Goal: Task Accomplishment & Management: Use online tool/utility

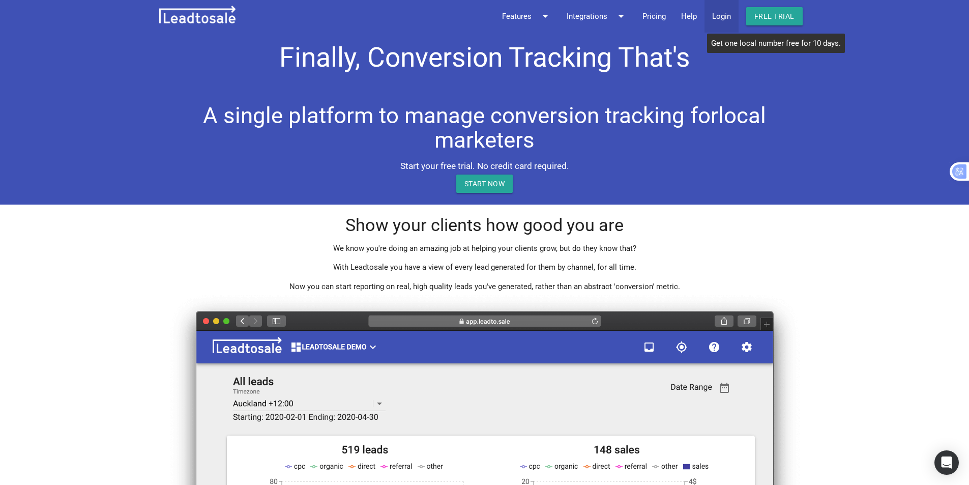
click at [723, 17] on link "Login" at bounding box center [722, 16] width 34 height 33
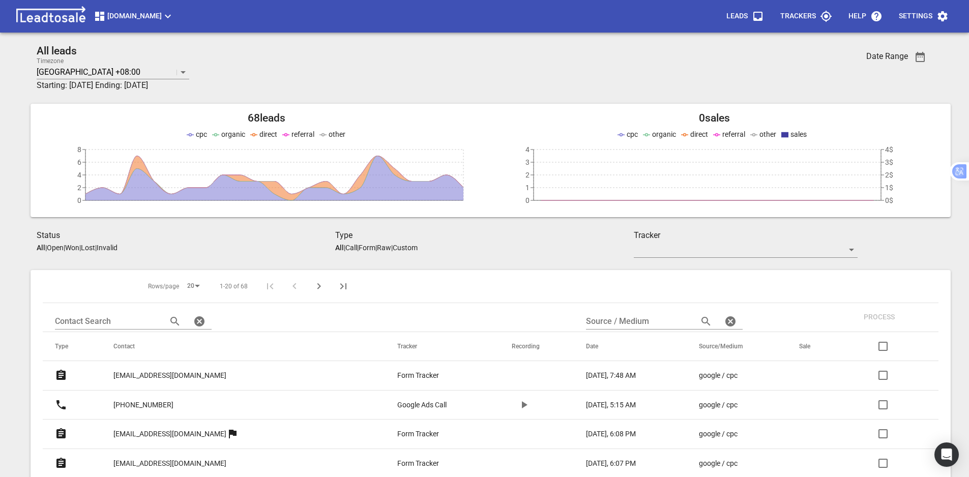
click at [164, 16] on span "[DOMAIN_NAME]" at bounding box center [134, 16] width 80 height 12
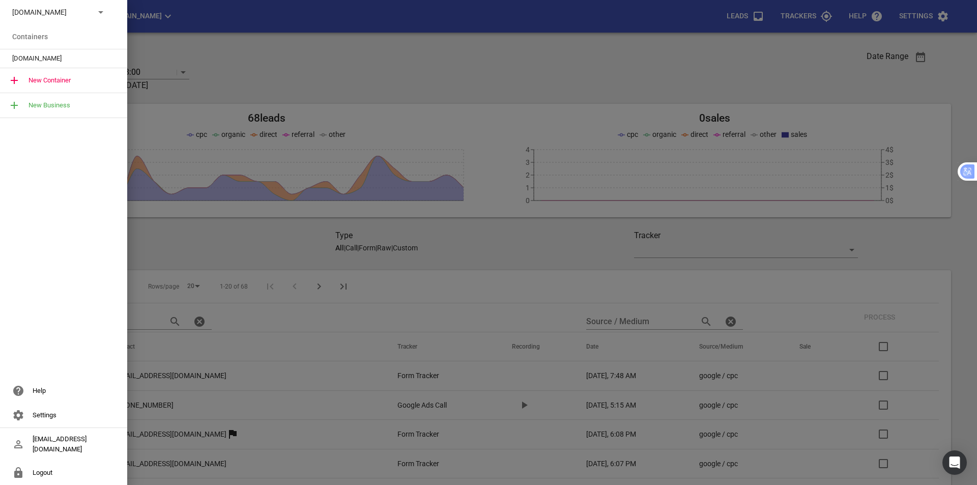
click at [16, 11] on p "[DOMAIN_NAME]" at bounding box center [49, 12] width 74 height 11
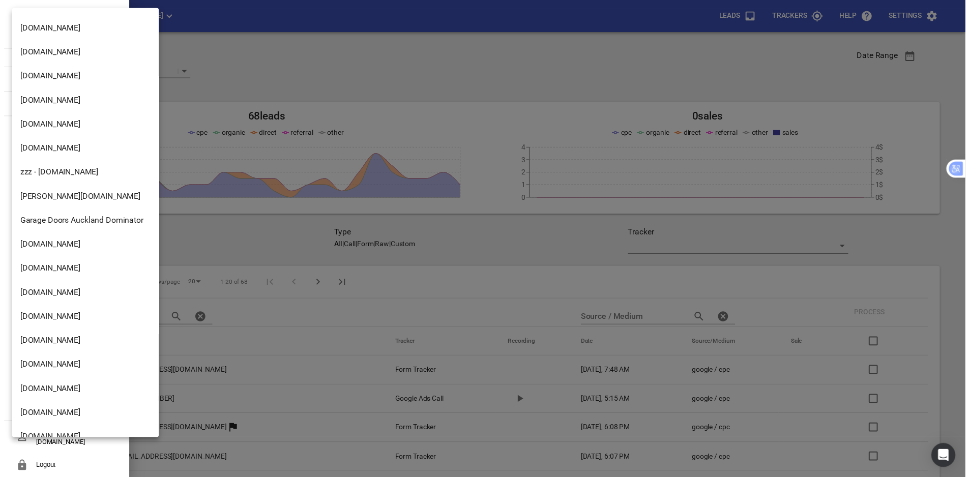
scroll to position [793, 0]
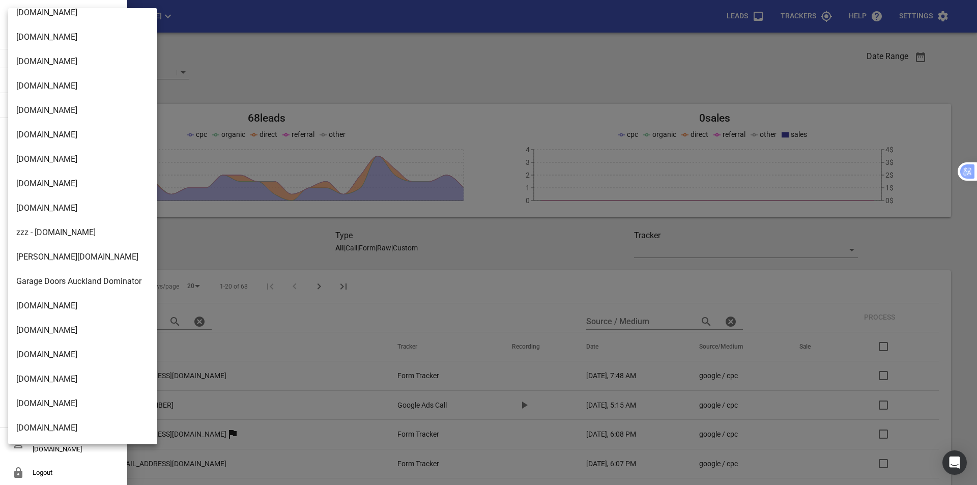
click at [54, 164] on li "msme.co.nz" at bounding box center [86, 159] width 157 height 24
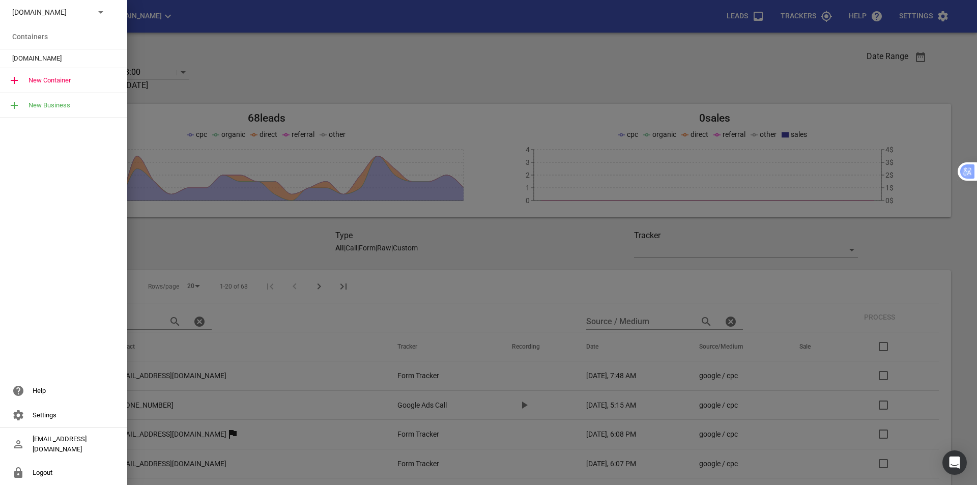
click at [45, 55] on span "msme.co.nz" at bounding box center [59, 58] width 95 height 10
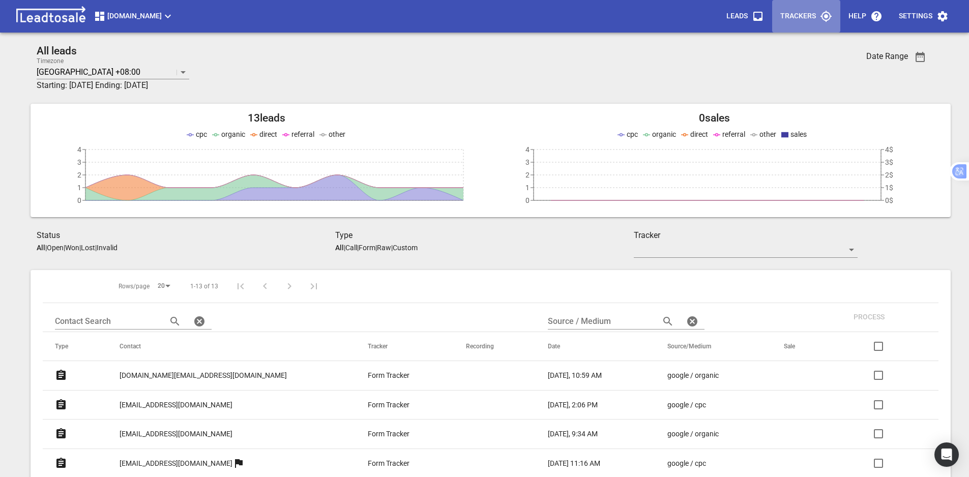
click at [790, 16] on p "Trackers" at bounding box center [798, 16] width 36 height 10
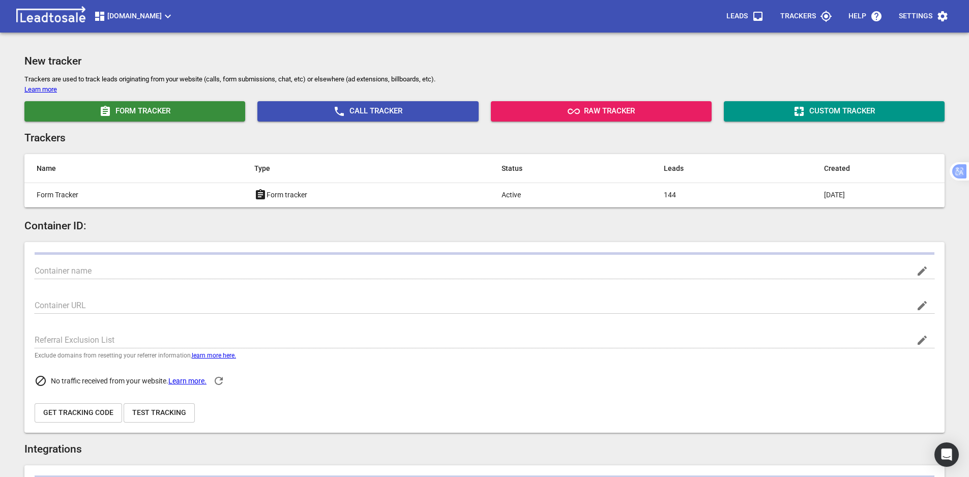
type input "[DOMAIN_NAME]"
type input "https://msme.co.nz/"
type input "G-W1R09FPP1V"
type input "-_xGO8YCT-WiAGYUMa1GaA"
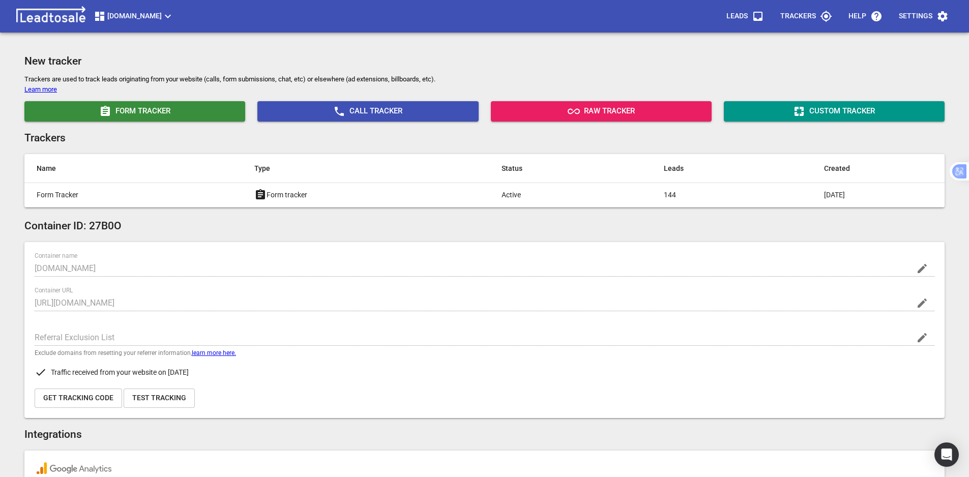
scroll to position [102, 0]
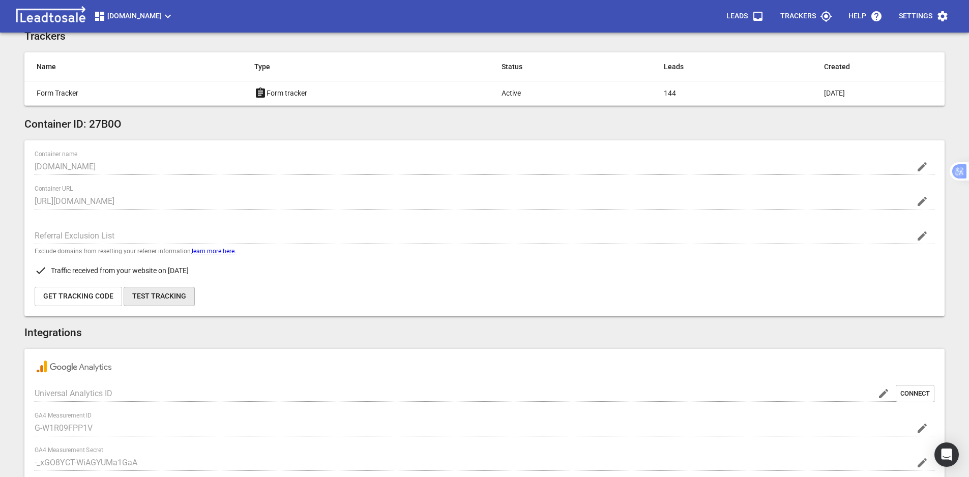
click at [158, 297] on span "Test Tracking" at bounding box center [159, 297] width 54 height 10
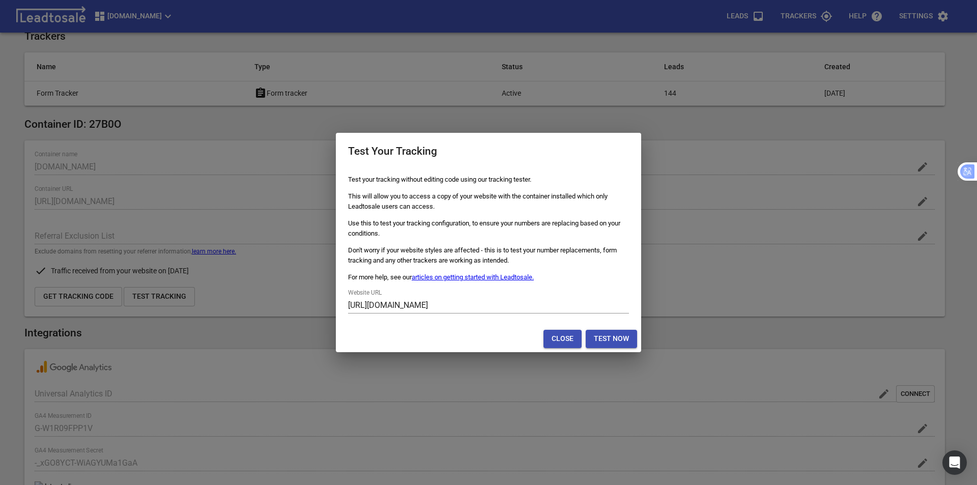
click at [560, 344] on button "Close" at bounding box center [562, 339] width 38 height 18
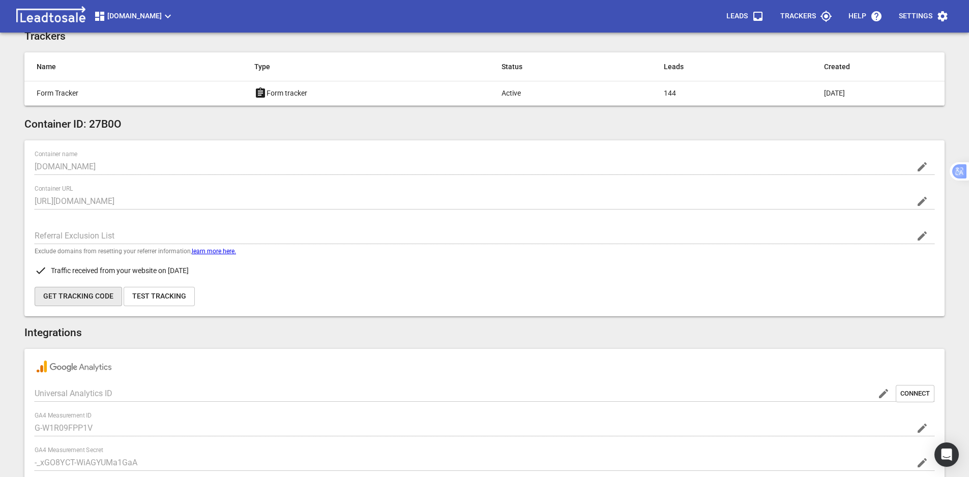
click at [83, 294] on span "Get Tracking Code" at bounding box center [78, 297] width 70 height 10
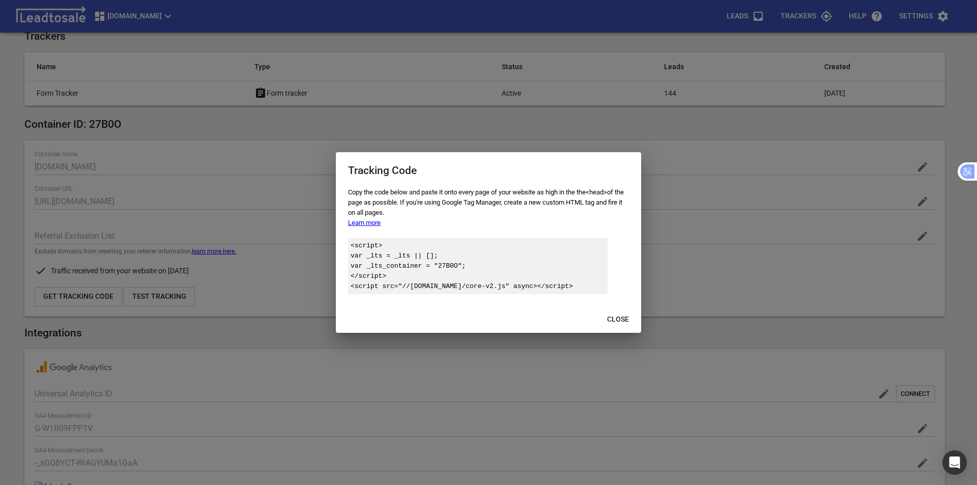
drag, startPoint x: 622, startPoint y: 316, endPoint x: 585, endPoint y: 273, distance: 57.0
click at [622, 316] on span "Close" at bounding box center [618, 319] width 22 height 10
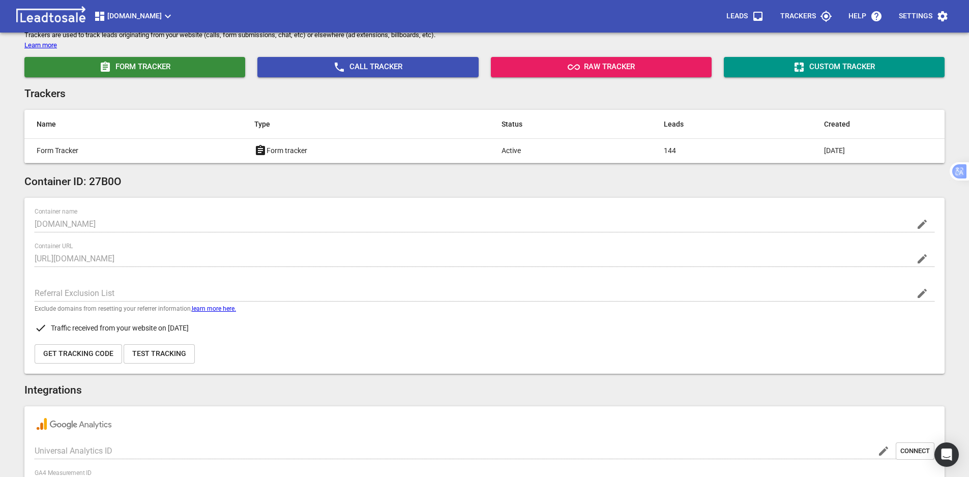
scroll to position [0, 0]
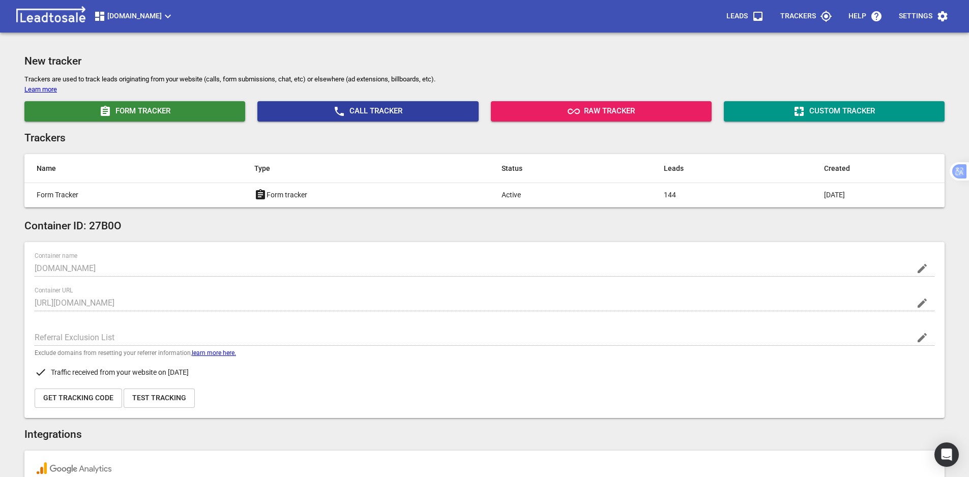
click at [372, 112] on span "Call Tracker" at bounding box center [368, 111] width 213 height 12
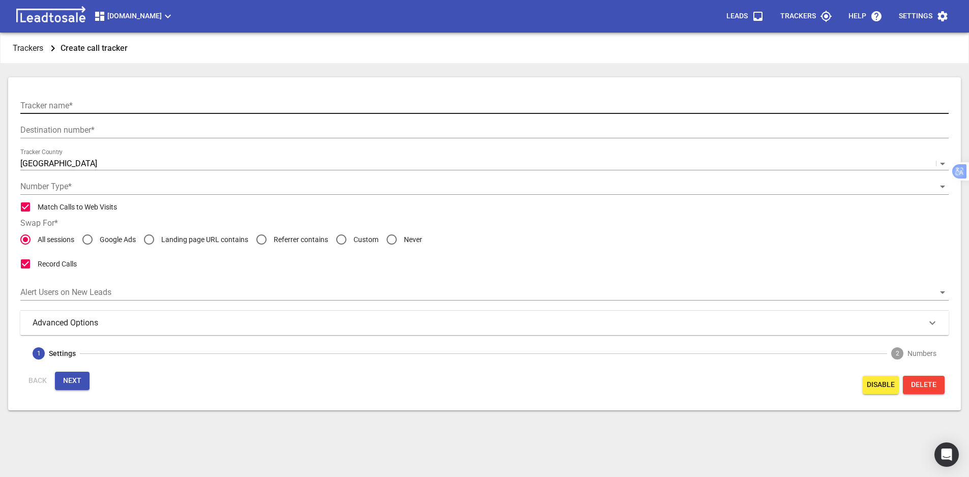
click at [111, 106] on input "text" at bounding box center [484, 106] width 928 height 16
paste input "Google Ads Call"
type input "Google Ads Call"
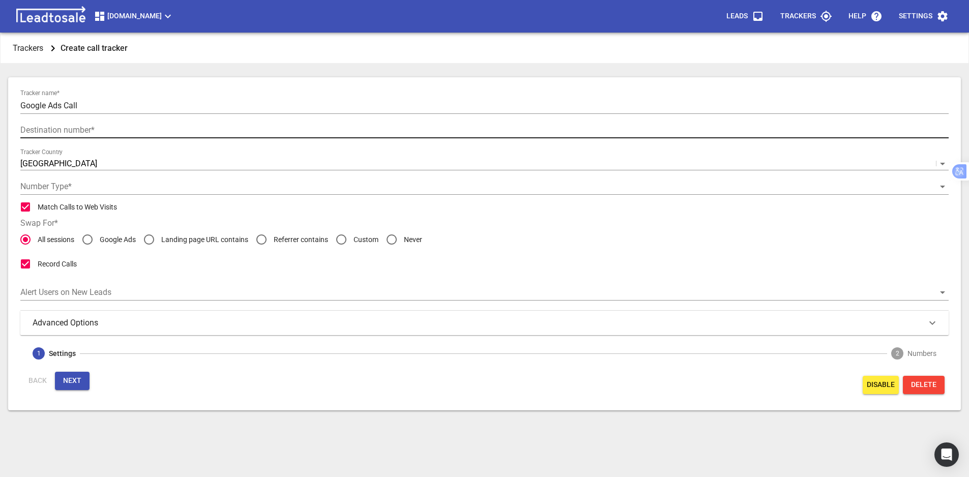
click at [198, 127] on input "text" at bounding box center [484, 130] width 928 height 16
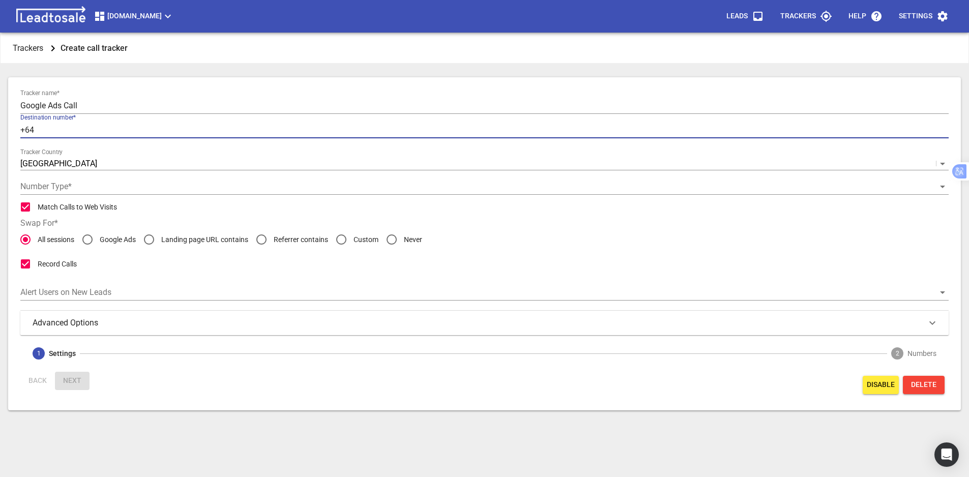
paste input "9 425 7855"
click at [42, 129] on input "+649 425 7855" at bounding box center [484, 130] width 928 height 16
click at [55, 128] on input "+649425 7855" at bounding box center [484, 130] width 928 height 16
type input "+6494257855"
click at [91, 242] on input "Google Ads" at bounding box center [87, 239] width 24 height 24
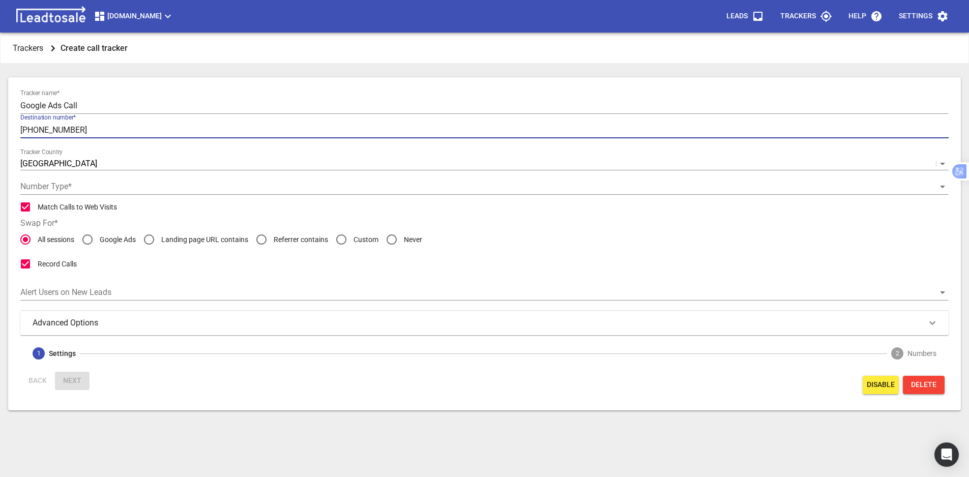
radio input "true"
radio input "false"
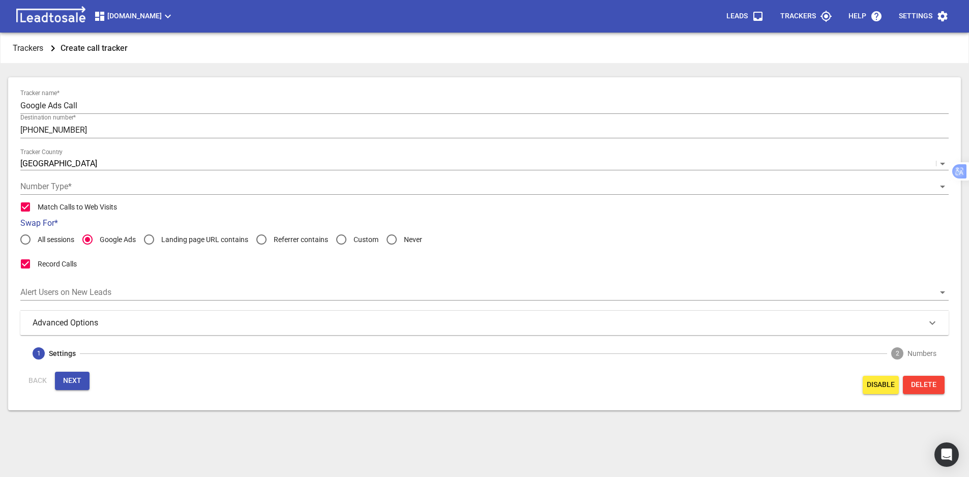
click at [98, 324] on h3 "Advanced Options" at bounding box center [74, 323] width 82 height 12
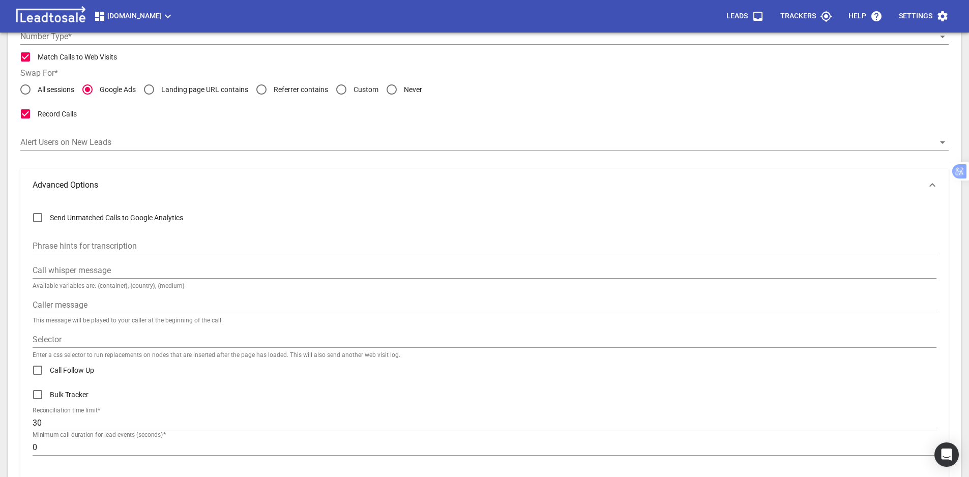
scroll to position [153, 0]
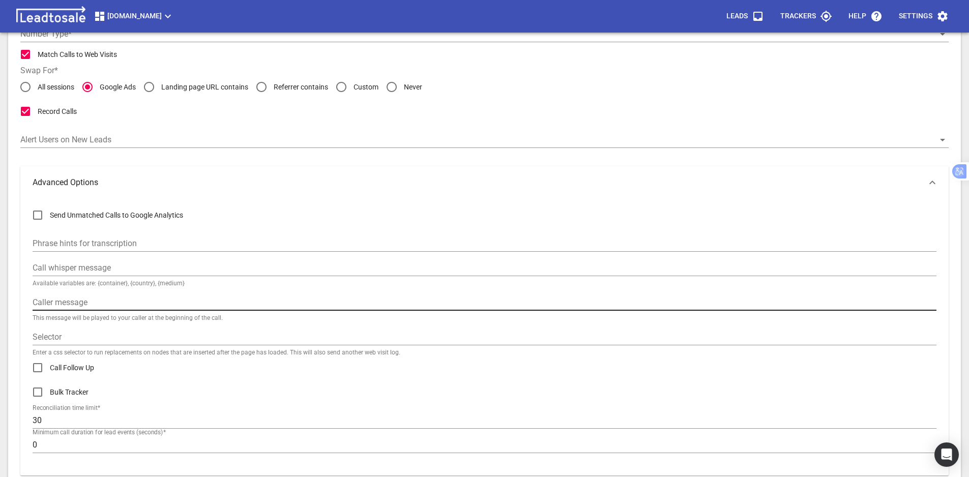
click at [82, 302] on input "text" at bounding box center [485, 303] width 904 height 16
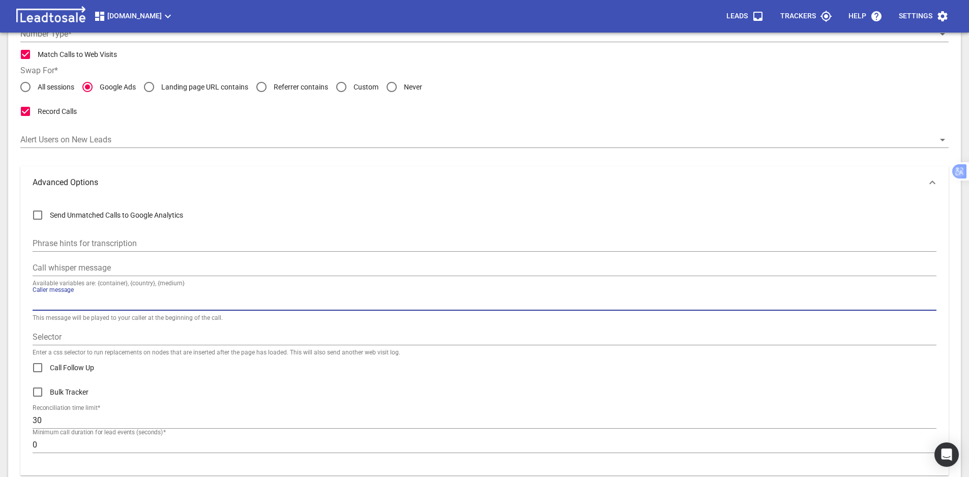
paste input "Call from Google Ads"
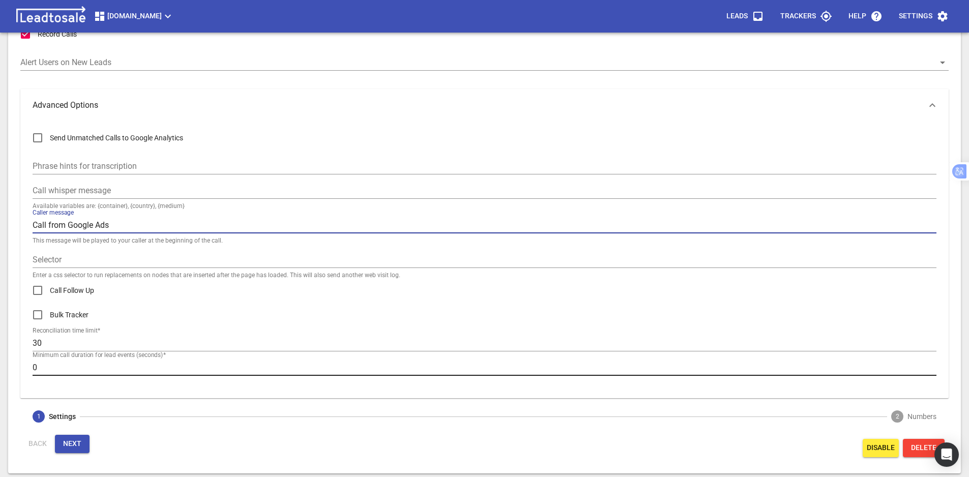
scroll to position [230, 0]
type input "Call from Google Ads"
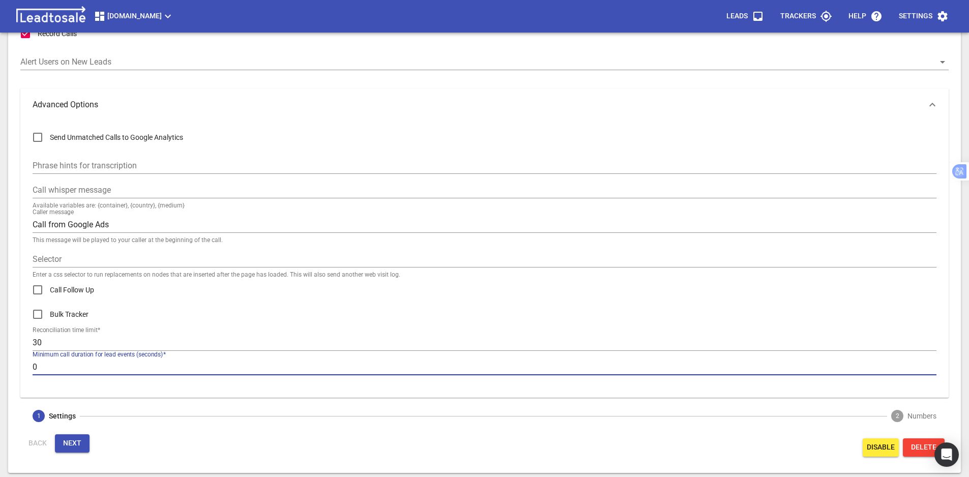
drag, startPoint x: 54, startPoint y: 369, endPoint x: 12, endPoint y: 372, distance: 41.9
click at [12, 372] on div "Tracker name  * Google Ads Call Destination number  * +6494257855 Tracker Count…" at bounding box center [484, 160] width 953 height 626
type input "5"
click at [79, 448] on span "Next" at bounding box center [72, 444] width 18 height 10
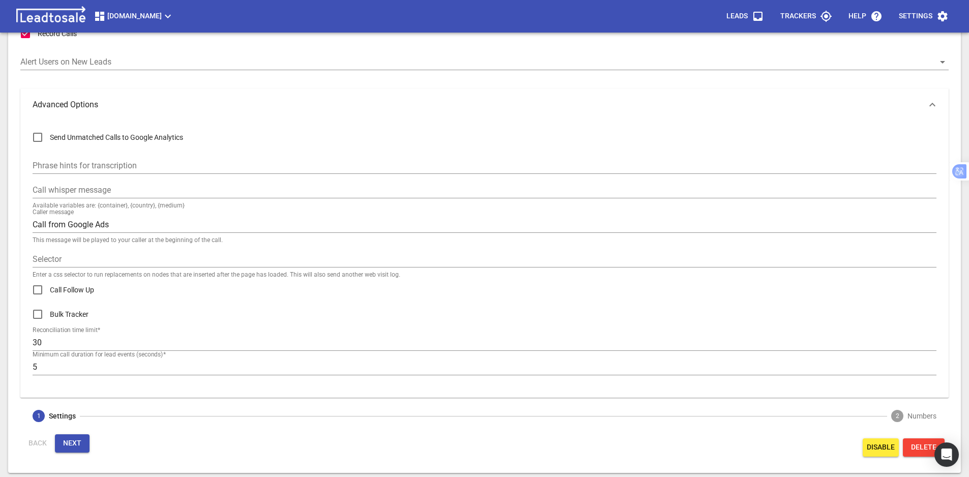
scroll to position [88, 0]
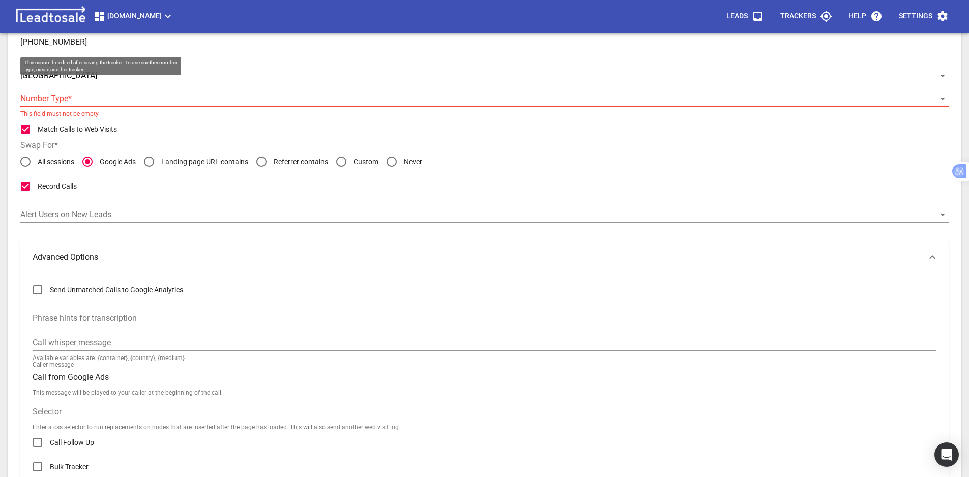
drag, startPoint x: 40, startPoint y: 86, endPoint x: 41, endPoint y: 93, distance: 6.8
click at [40, 86] on div "Number Type  * ​ This field must not be empty" at bounding box center [484, 99] width 928 height 35
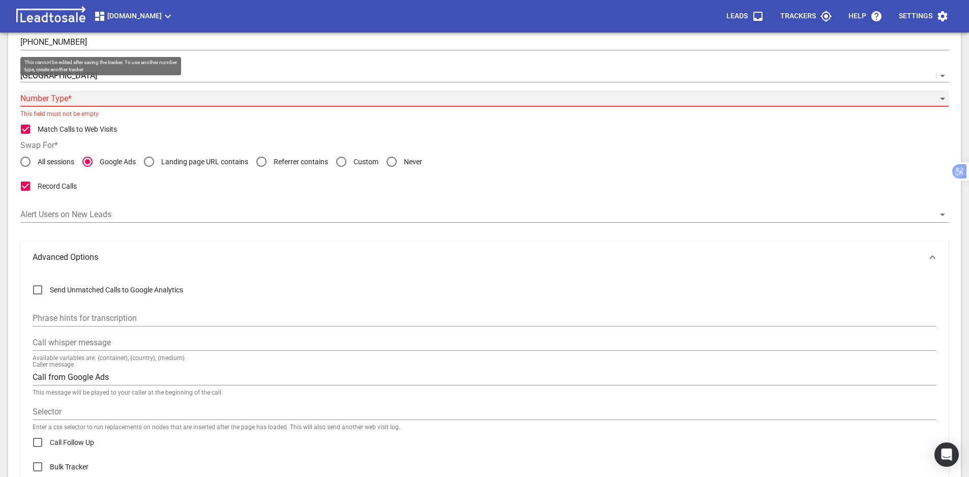
click at [45, 99] on div "​" at bounding box center [484, 99] width 928 height 16
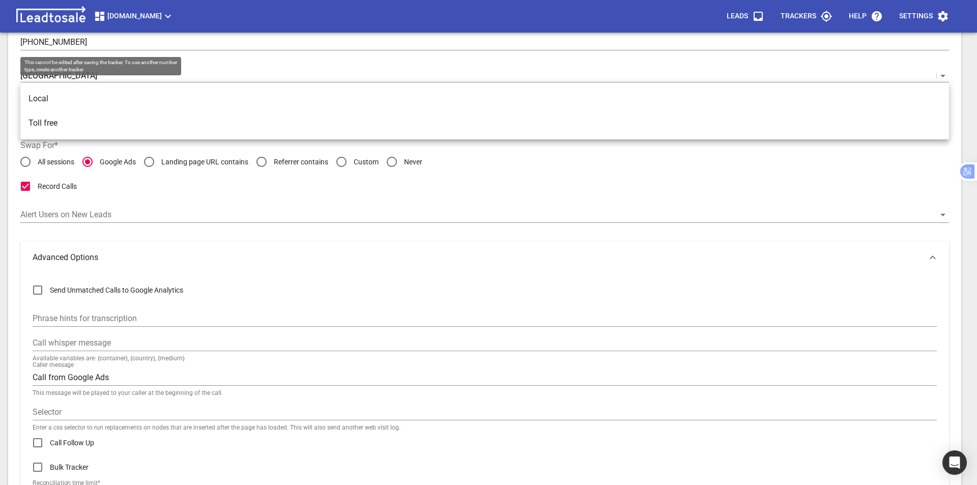
click at [49, 100] on li "Local" at bounding box center [484, 98] width 928 height 24
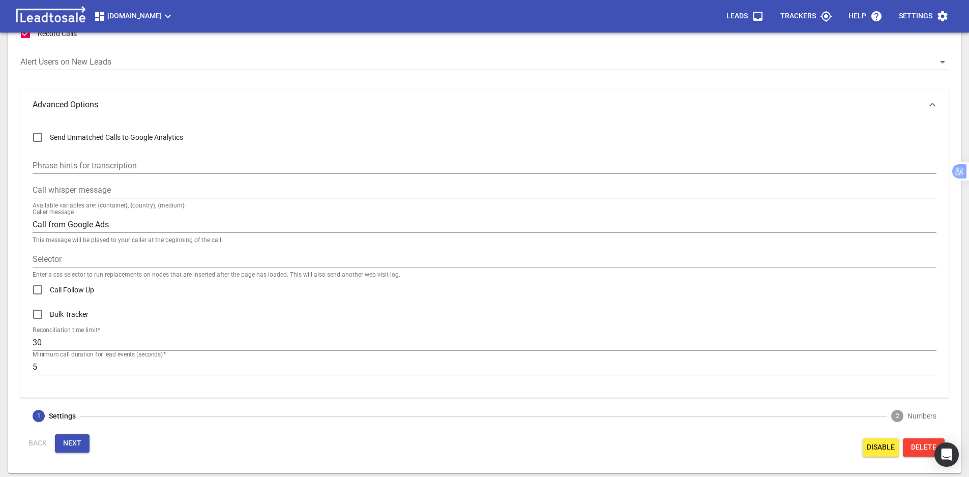
click at [75, 445] on span "Next" at bounding box center [72, 444] width 18 height 10
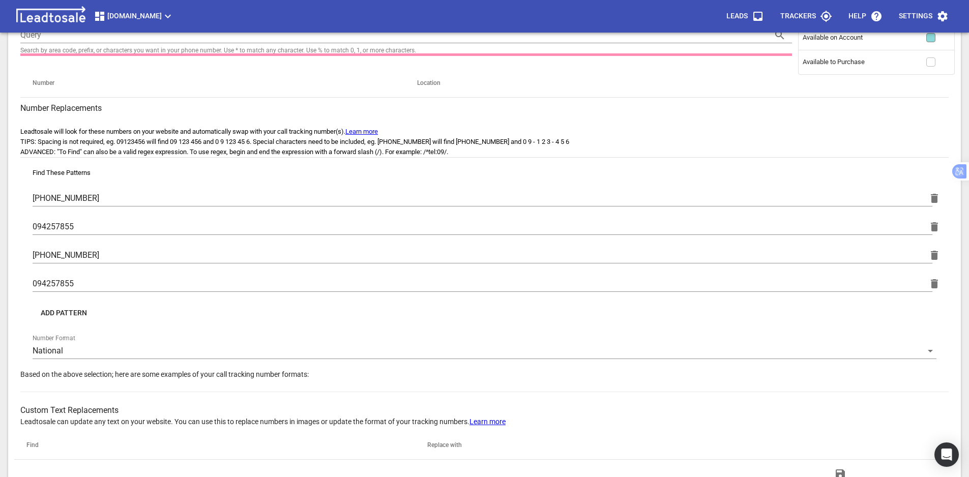
scroll to position [27, 0]
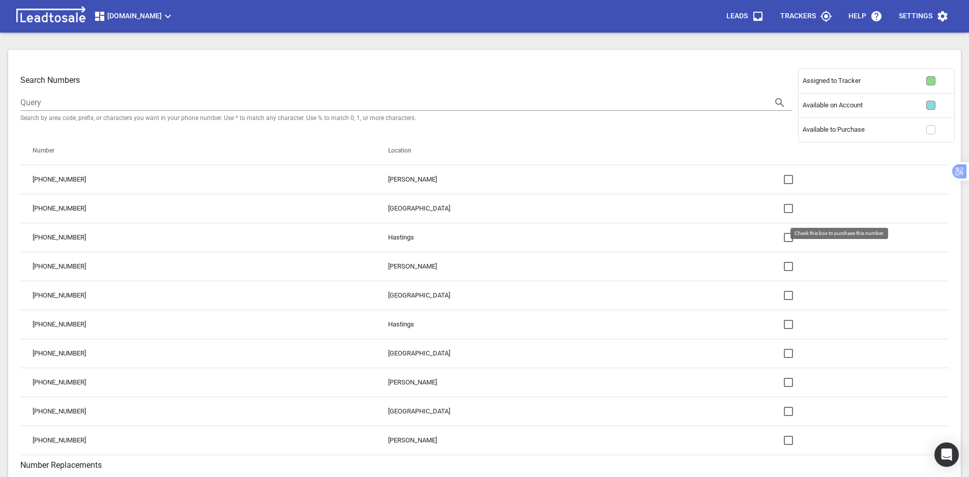
click at [776, 209] on input "checkbox" at bounding box center [788, 208] width 24 height 24
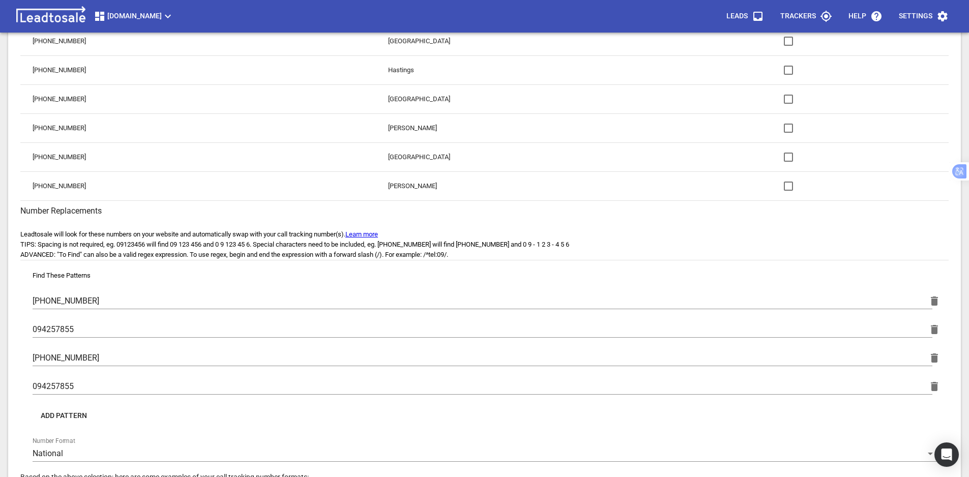
scroll to position [527, 0]
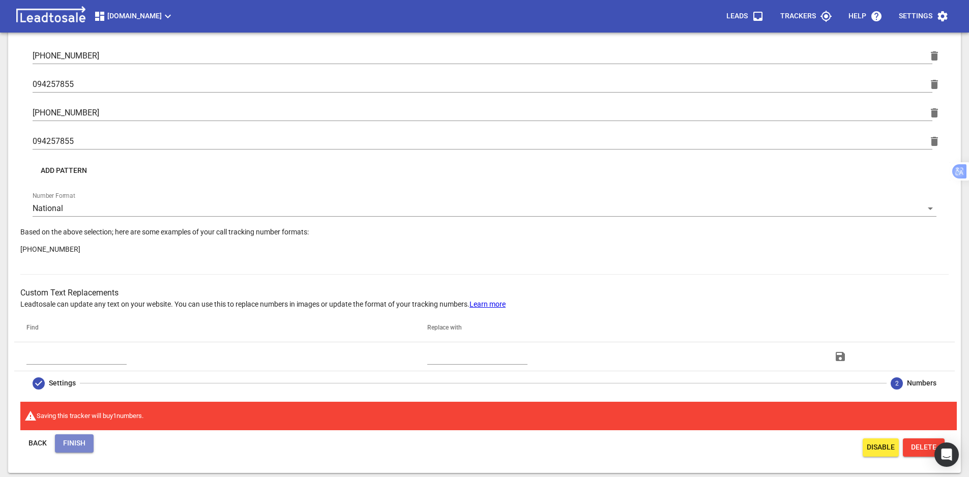
click at [73, 443] on span "Finish" at bounding box center [74, 444] width 22 height 10
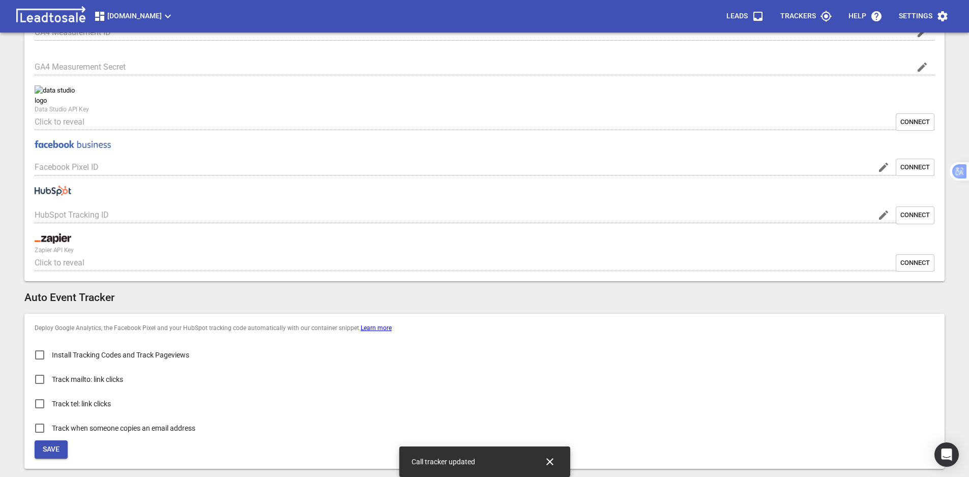
type input "[DOMAIN_NAME]"
type input "https://msme.co.nz/"
type input "G-W1R09FPP1V"
type input "-_xGO8YCT-WiAGYUMa1GaA"
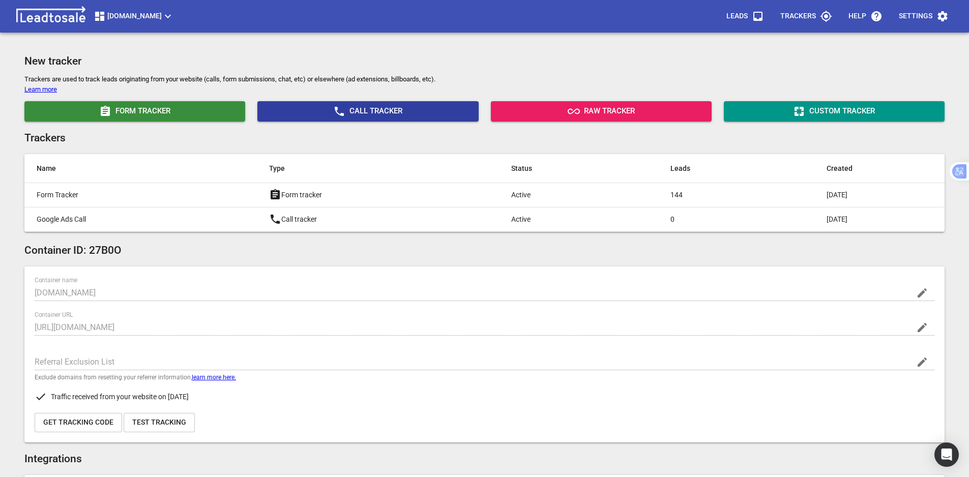
click at [399, 114] on span "Call Tracker" at bounding box center [368, 111] width 213 height 12
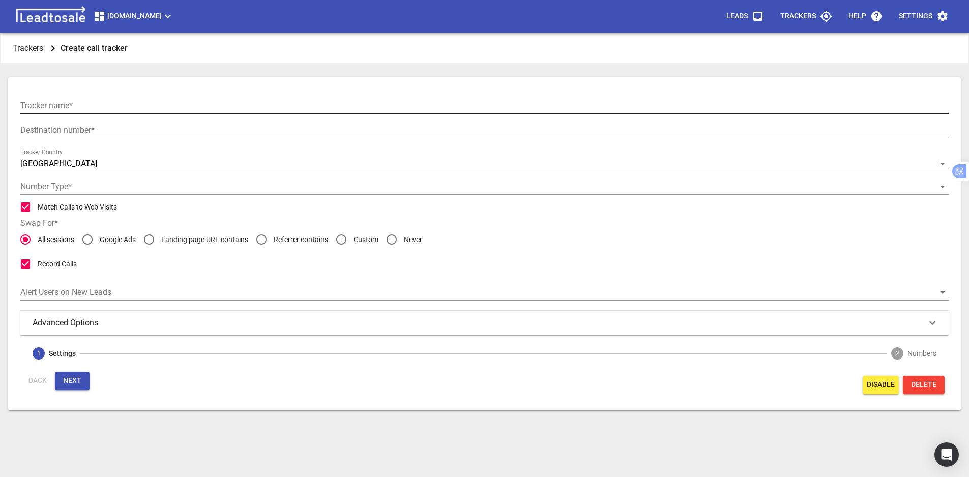
click at [75, 104] on input "text" at bounding box center [484, 106] width 928 height 16
paste input "Google Ads Call Extn"
type input "Google Ads Call Extn"
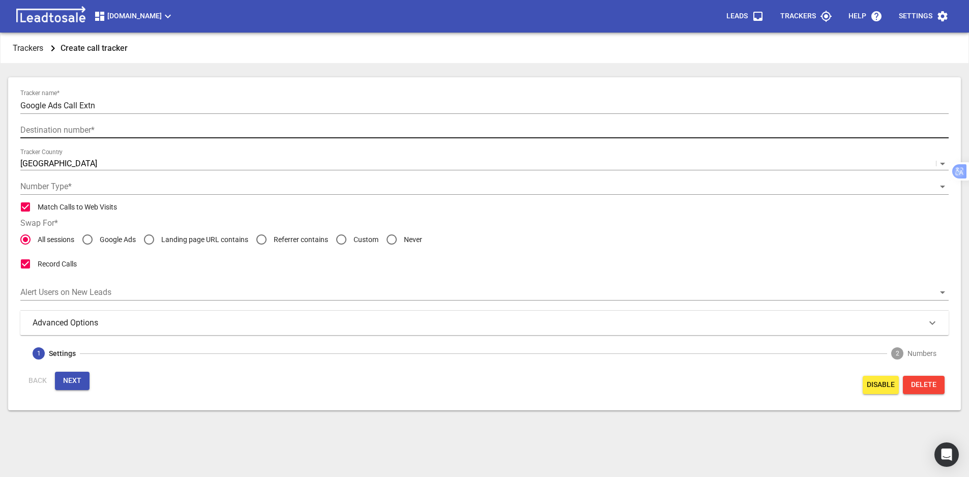
click at [82, 131] on input "text" at bounding box center [484, 130] width 928 height 16
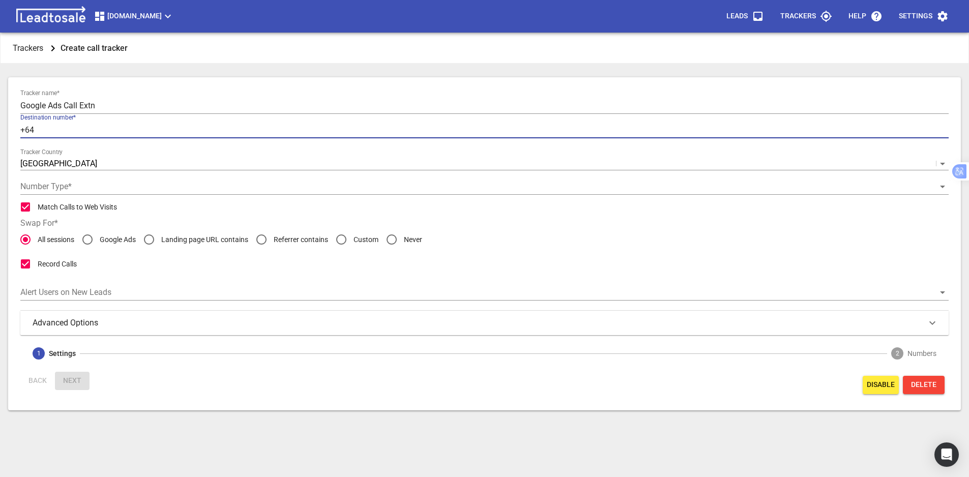
paste input "09 425 7855"
click at [46, 125] on input "+6409 425 7855" at bounding box center [484, 130] width 928 height 16
click at [58, 127] on input "+6409425 7855" at bounding box center [484, 130] width 928 height 16
click at [61, 128] on input "+6409425 7855" at bounding box center [484, 130] width 928 height 16
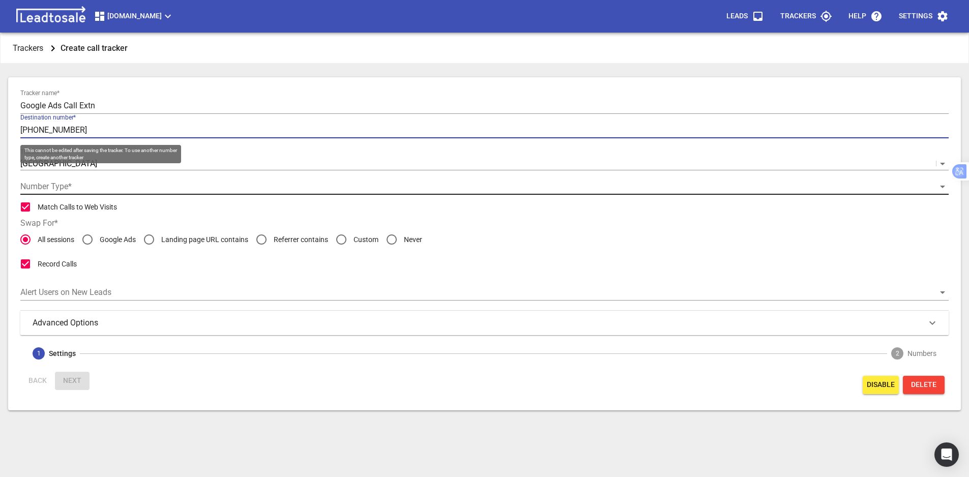
type input "+64094257855"
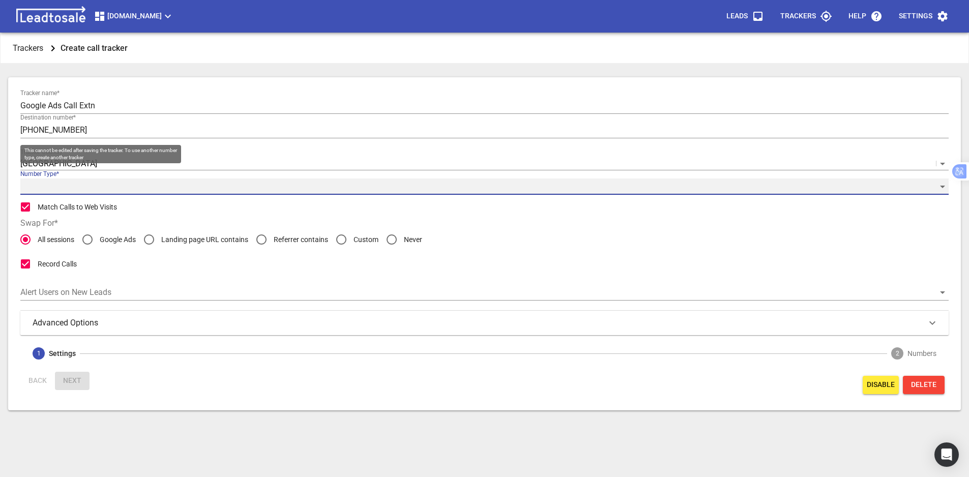
click at [54, 186] on div "​" at bounding box center [484, 187] width 928 height 16
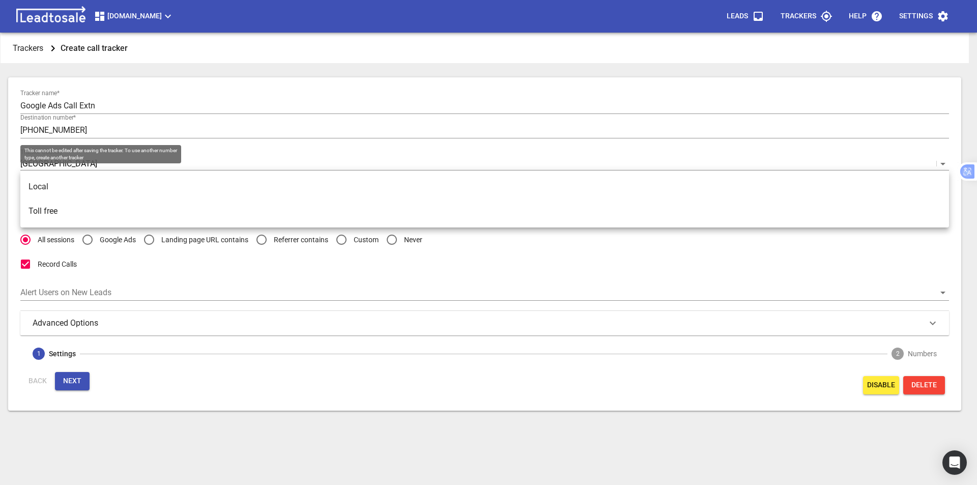
click at [54, 186] on li "Local" at bounding box center [484, 187] width 928 height 24
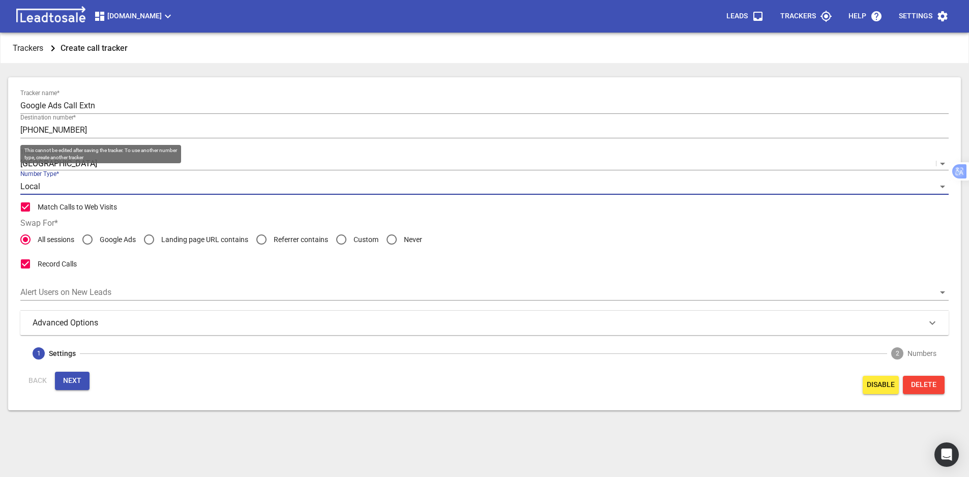
click at [27, 208] on input "Match Calls to Web Visits" at bounding box center [25, 207] width 24 height 24
checkbox input "false"
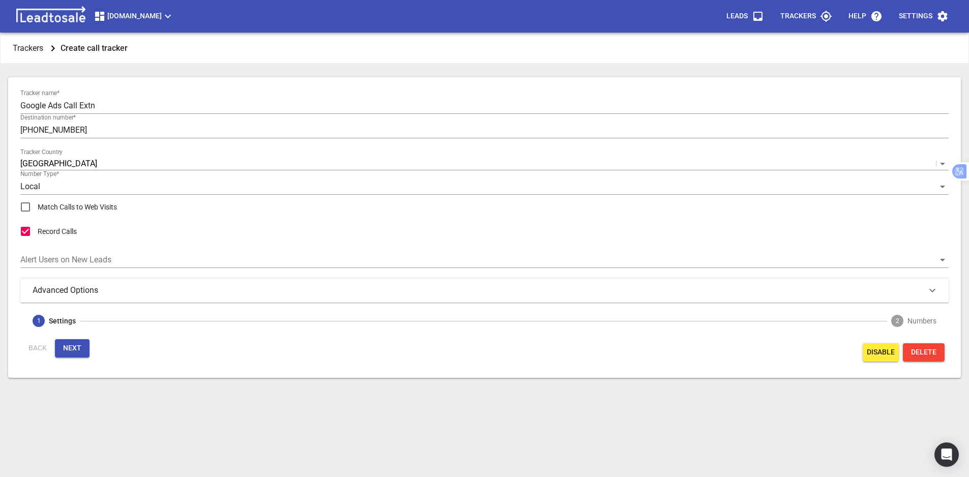
click at [69, 300] on div "Advanced Options" at bounding box center [484, 290] width 928 height 24
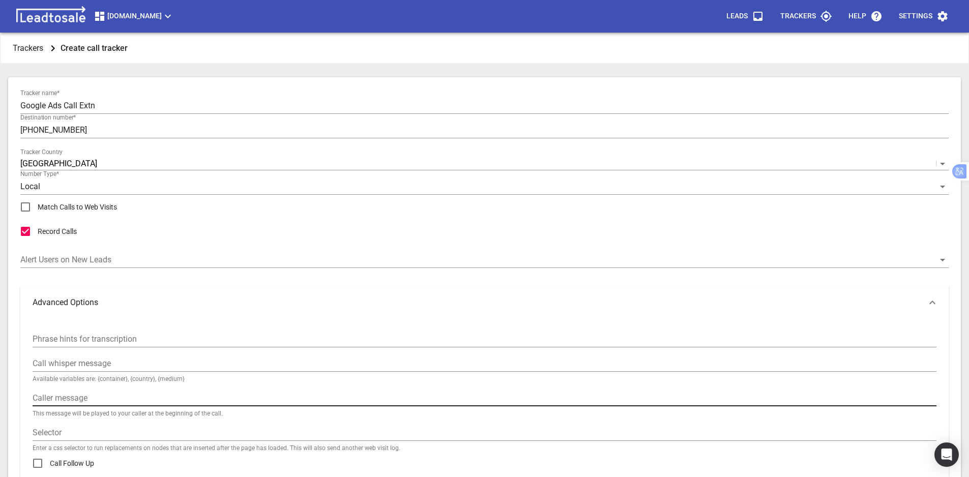
scroll to position [102, 0]
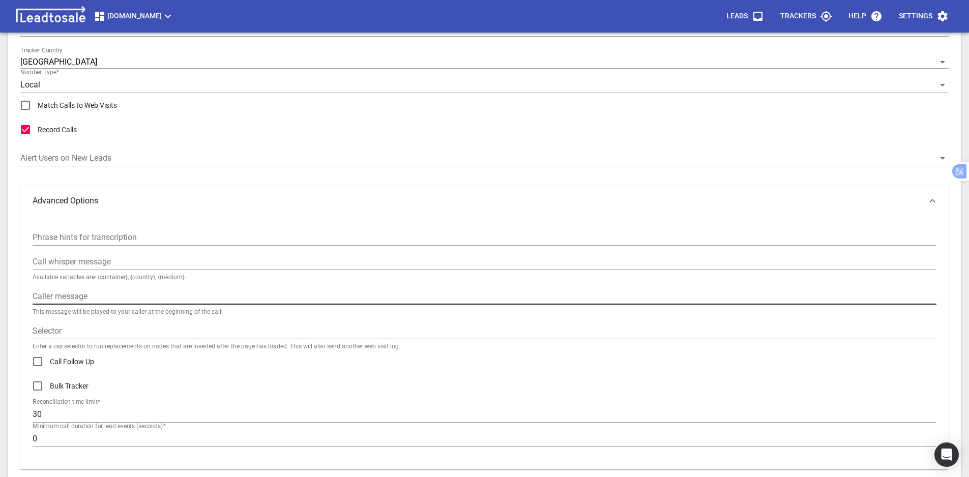
click at [92, 295] on input "text" at bounding box center [485, 296] width 904 height 16
paste input "Call from Google Ads"
type input "Call from Google Ads"
drag, startPoint x: 51, startPoint y: 435, endPoint x: 21, endPoint y: 438, distance: 30.2
click at [21, 438] on div "Phrase hints for transcription Call whisper message Available variables are: {c…" at bounding box center [484, 343] width 928 height 252
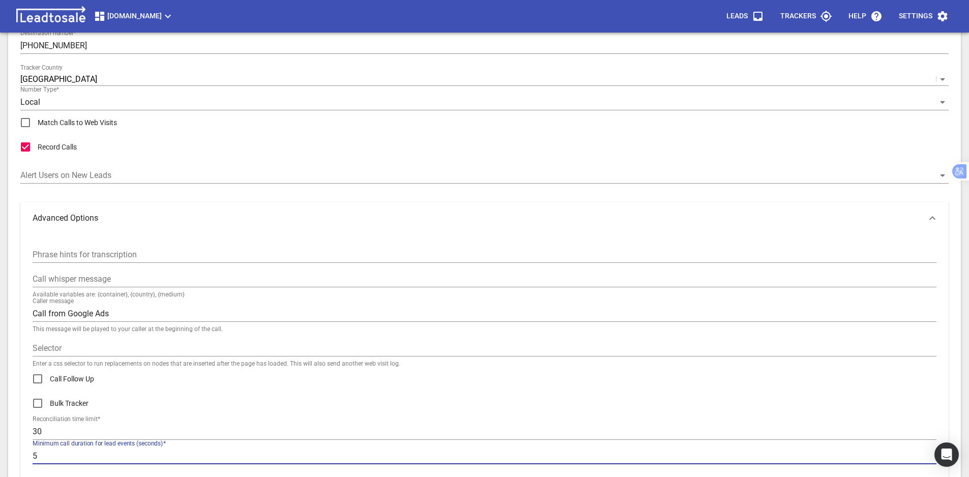
scroll to position [173, 0]
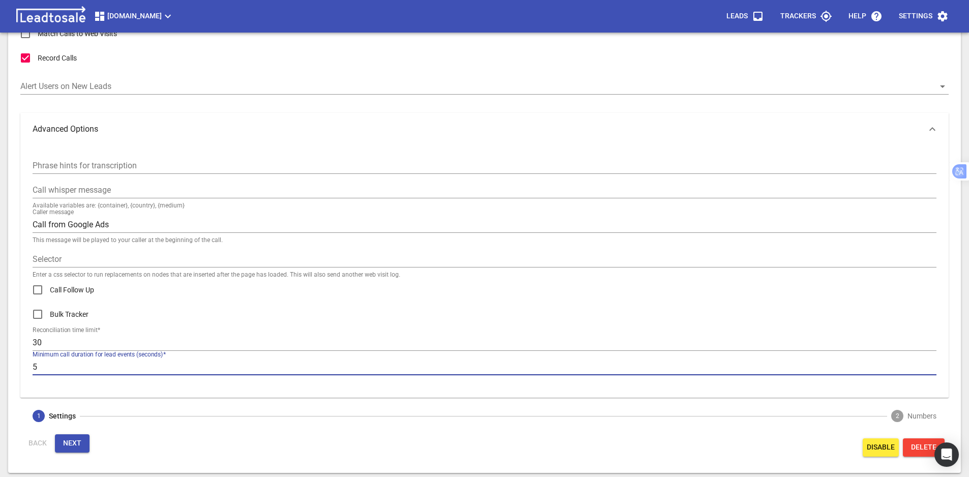
type input "5"
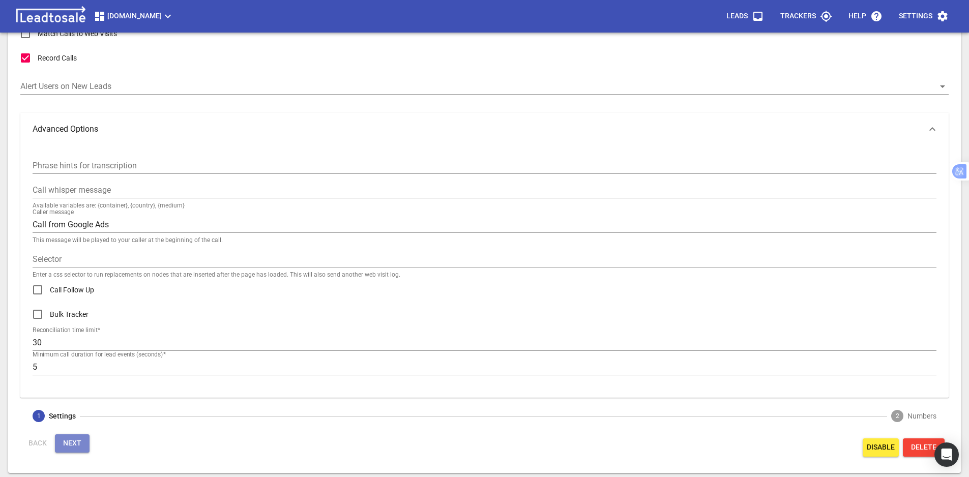
click at [79, 439] on span "Next" at bounding box center [72, 444] width 18 height 10
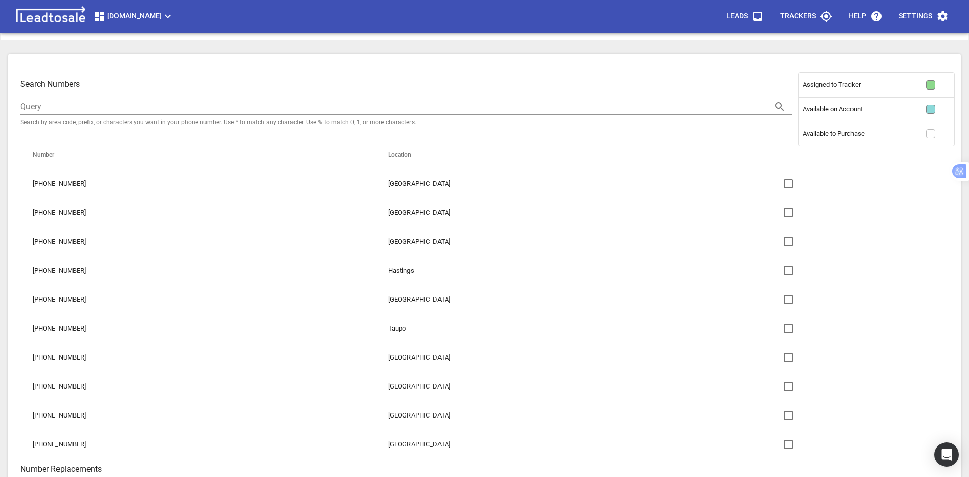
scroll to position [21, 0]
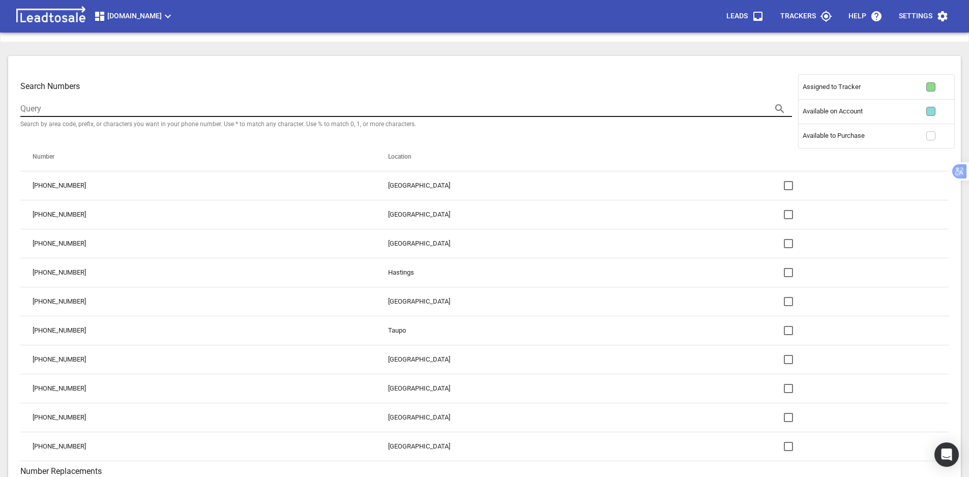
click at [490, 112] on input "text" at bounding box center [391, 109] width 743 height 16
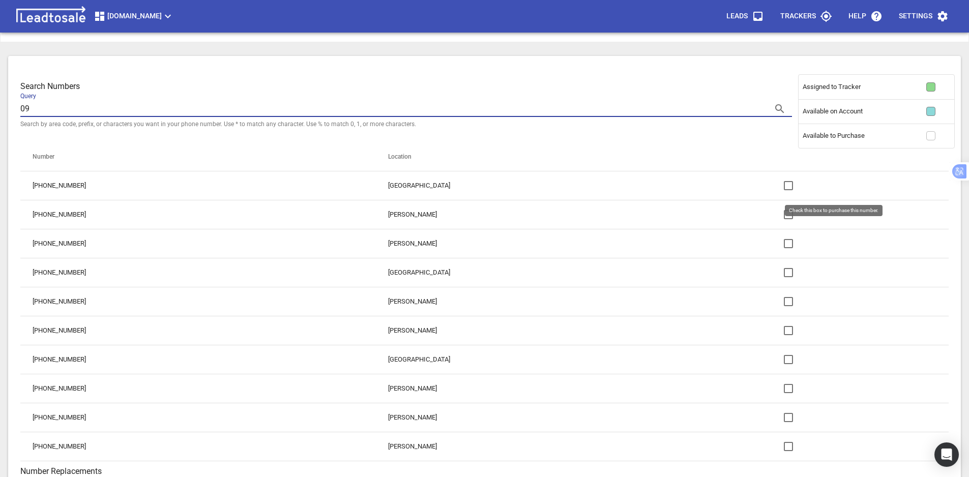
type input "09"
click at [776, 186] on input "checkbox" at bounding box center [788, 185] width 24 height 24
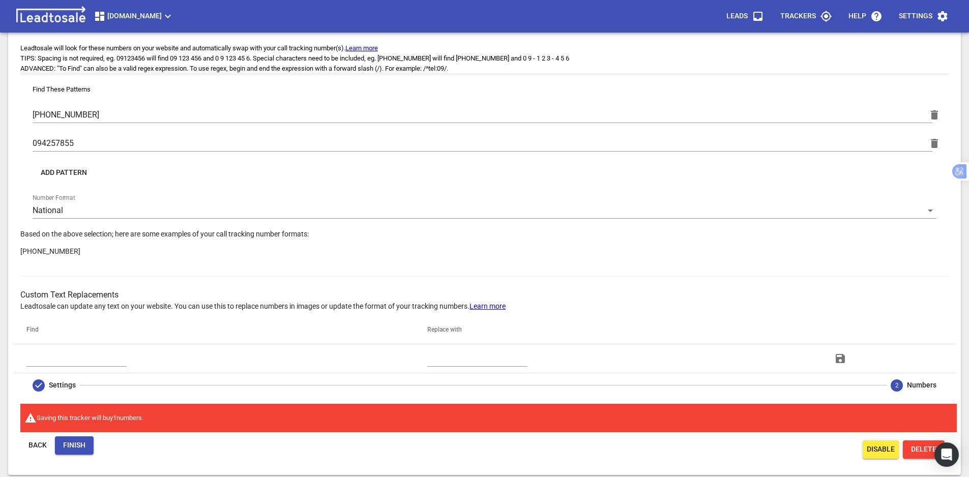
scroll to position [470, 0]
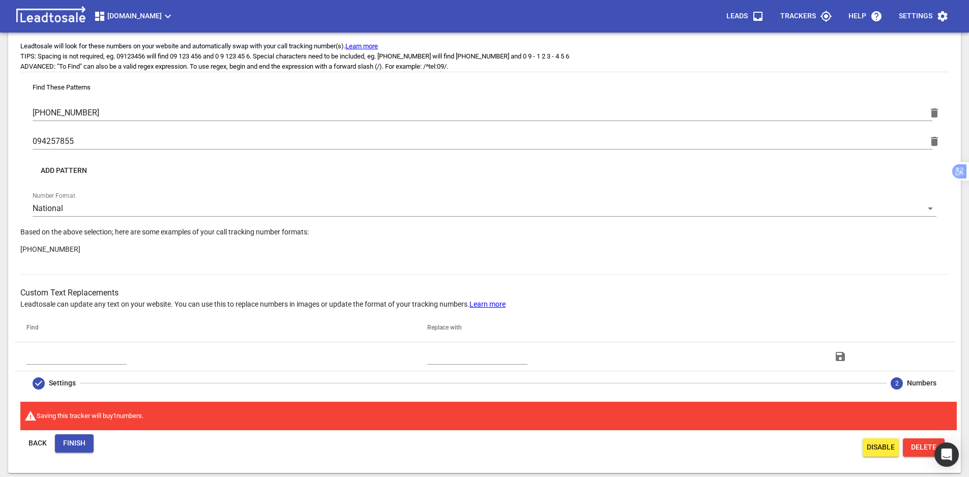
click at [69, 450] on button "Finish" at bounding box center [74, 443] width 39 height 18
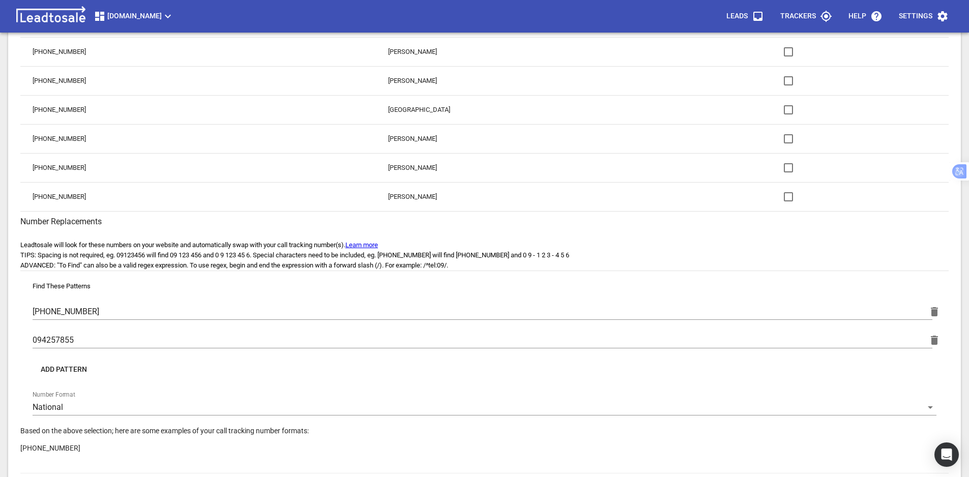
scroll to position [267, 0]
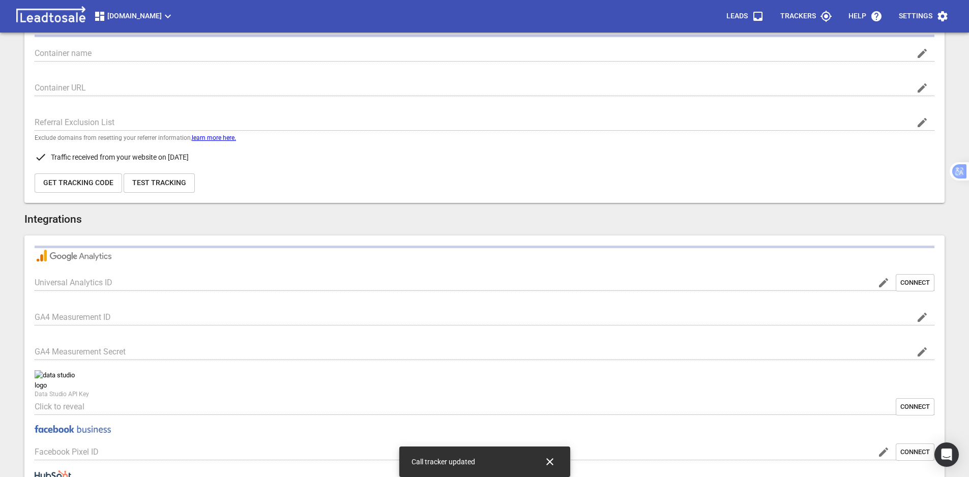
type input "[DOMAIN_NAME]"
type input "https://msme.co.nz/"
type input "G-W1R09FPP1V"
type input "-_xGO8YCT-WiAGYUMa1GaA"
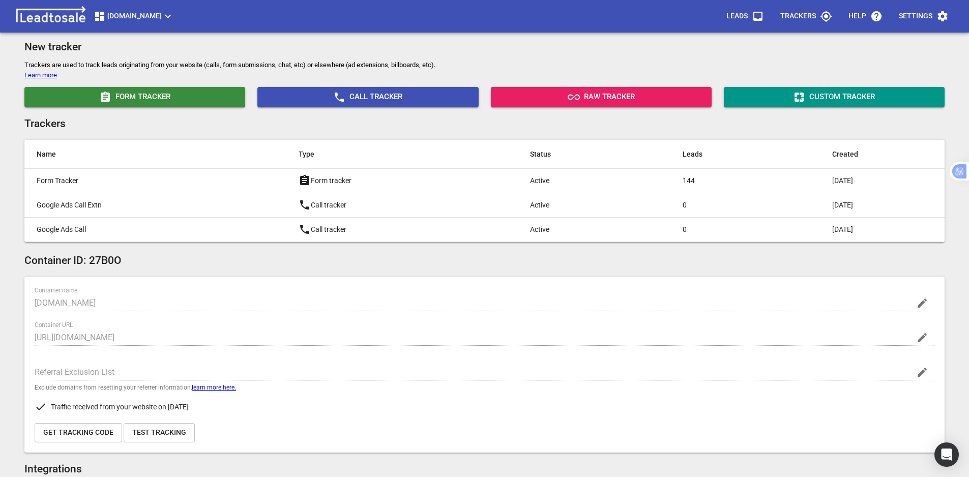
scroll to position [12, 0]
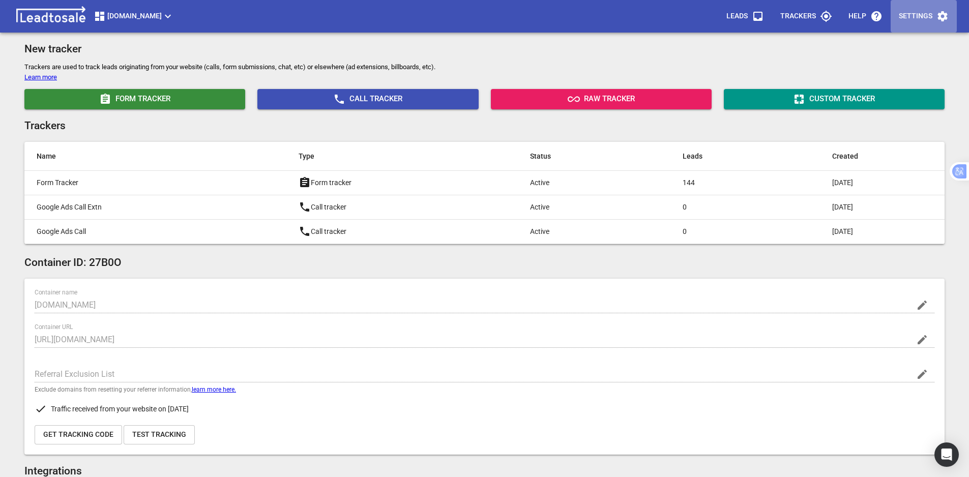
click at [936, 17] on span "Settings" at bounding box center [924, 16] width 50 height 24
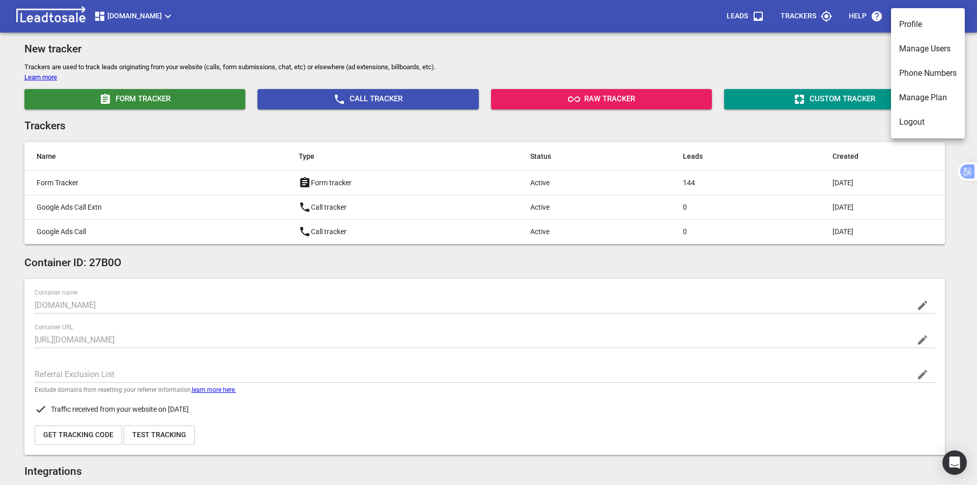
click at [938, 50] on li "Manage Users" at bounding box center [928, 49] width 74 height 24
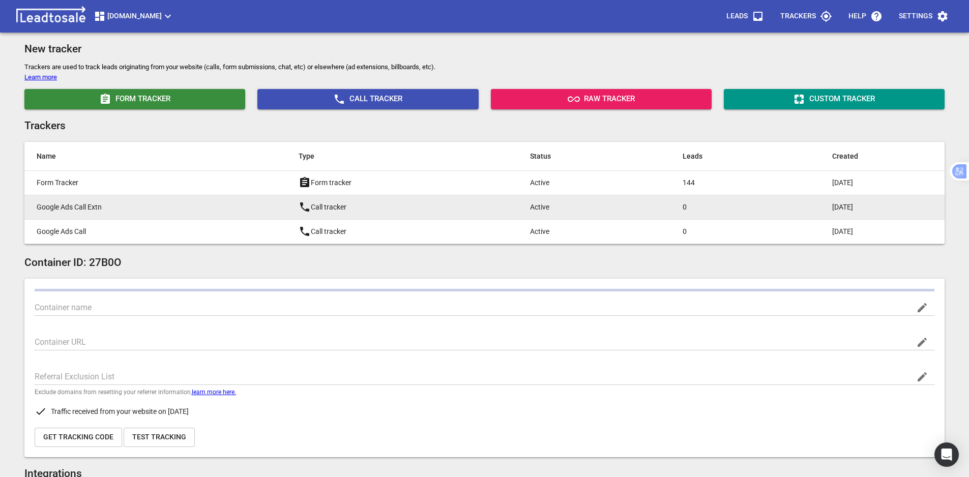
type input "[DOMAIN_NAME]"
type input "https://msme.co.nz/"
type input "G-W1R09FPP1V"
type input "-_xGO8YCT-WiAGYUMa1GaA"
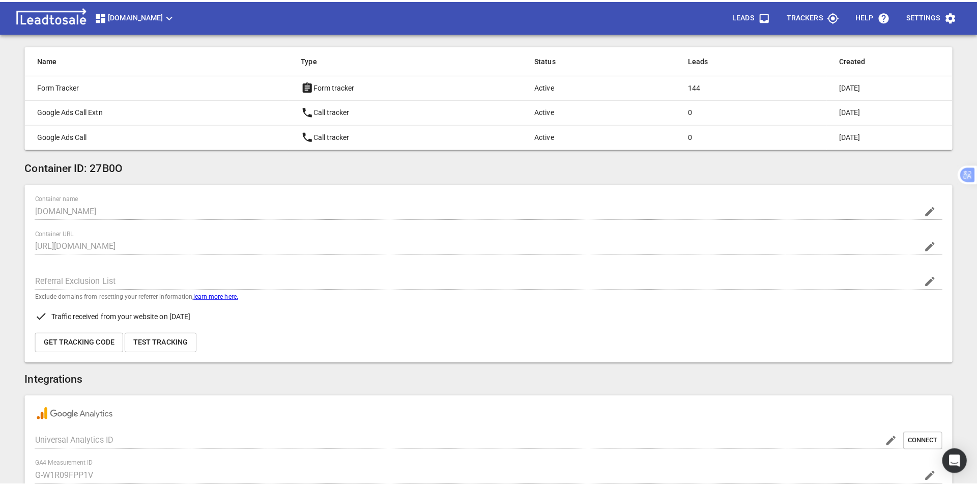
scroll to position [114, 0]
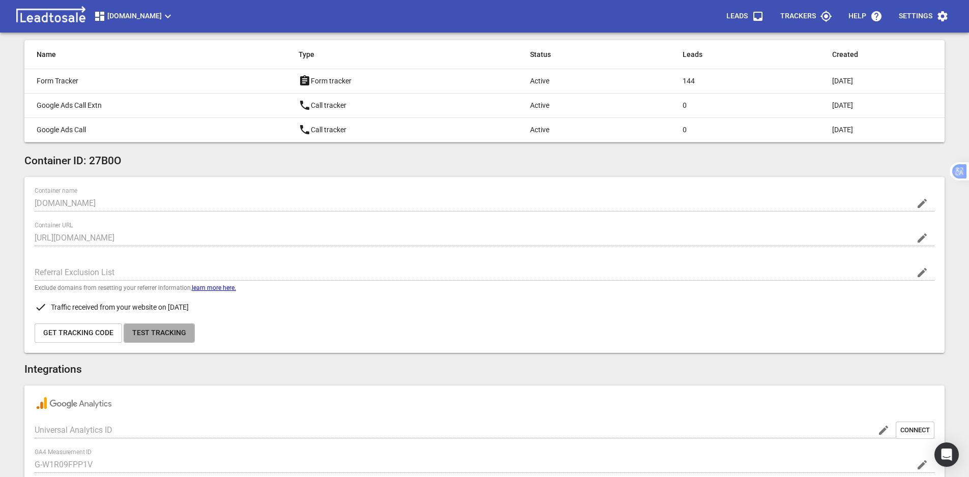
click at [158, 337] on span "Test Tracking" at bounding box center [159, 333] width 54 height 10
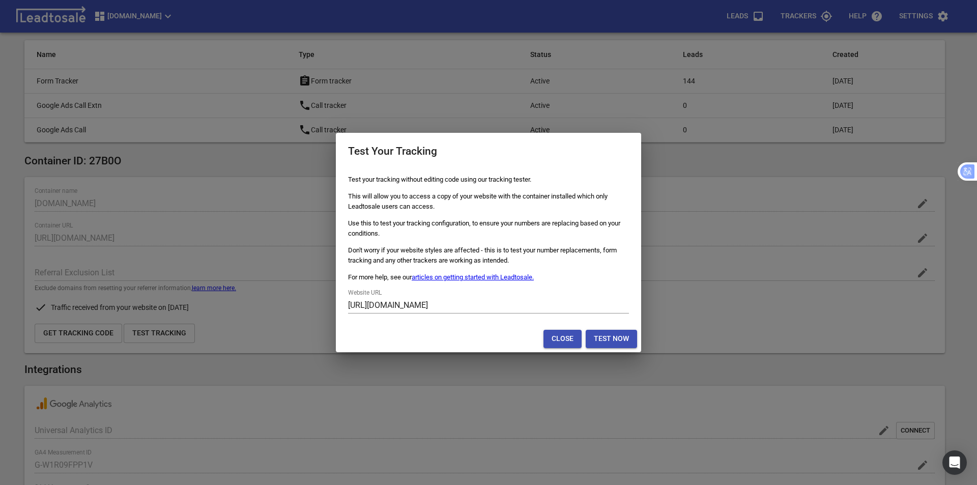
click at [615, 340] on span "Test Now" at bounding box center [611, 339] width 35 height 10
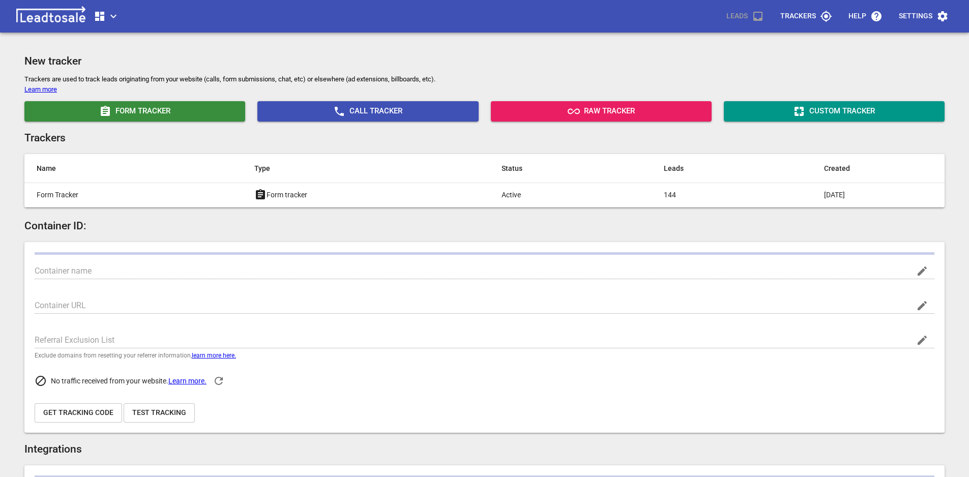
type input "[DOMAIN_NAME]"
type input "[URL][DOMAIN_NAME]"
type input "G-W1R09FPP1V"
type input "-_xGO8YCT-WiAGYUMa1GaA"
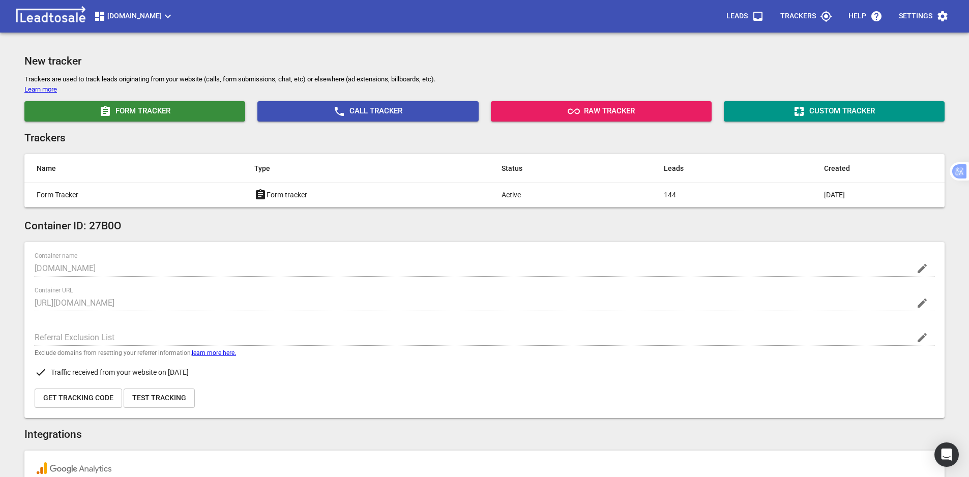
click at [135, 7] on button "[DOMAIN_NAME]" at bounding box center [134, 16] width 89 height 20
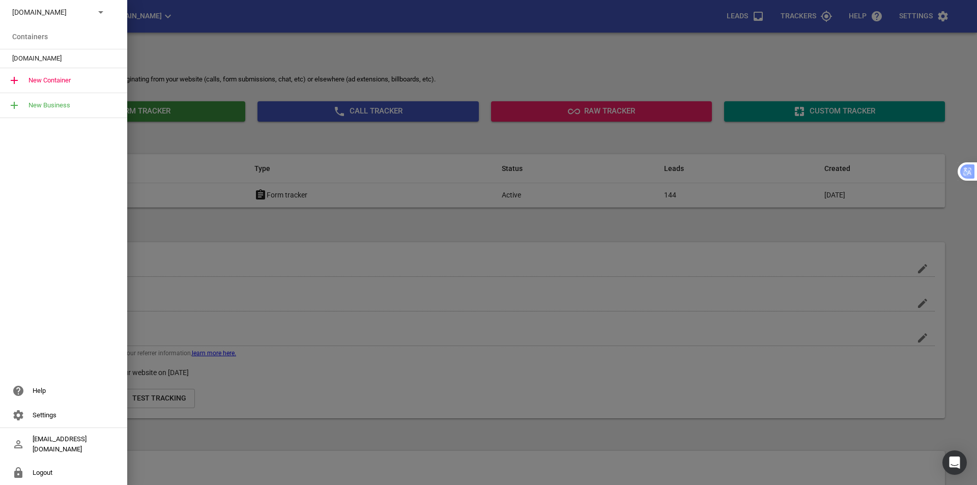
click at [51, 16] on p "msme.co.nz" at bounding box center [49, 12] width 74 height 11
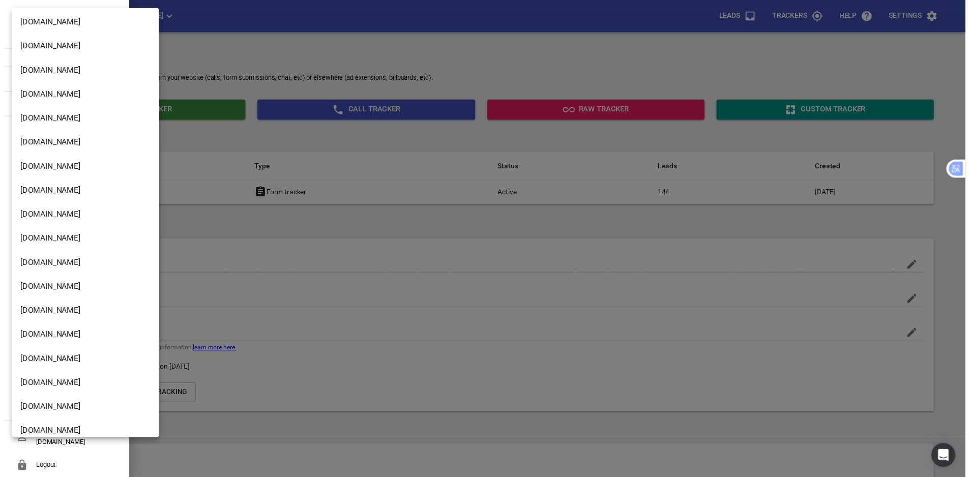
scroll to position [1404, 0]
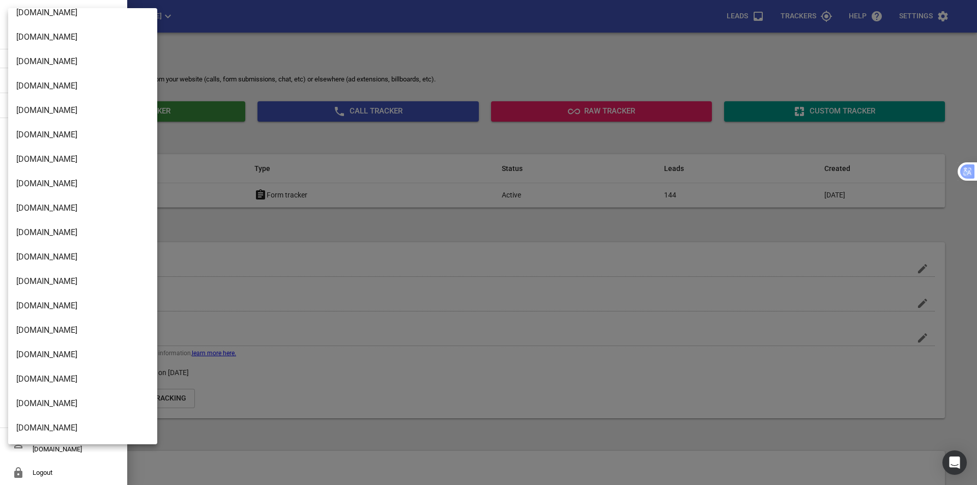
click at [63, 431] on li "Digger-hire.co.nz" at bounding box center [86, 428] width 157 height 24
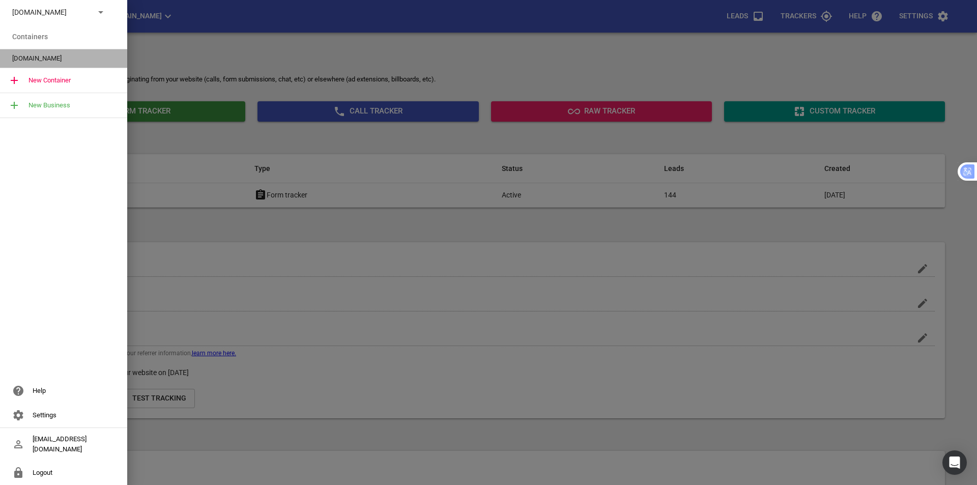
click at [61, 55] on span "Digger-hire.co.nz" at bounding box center [59, 58] width 95 height 10
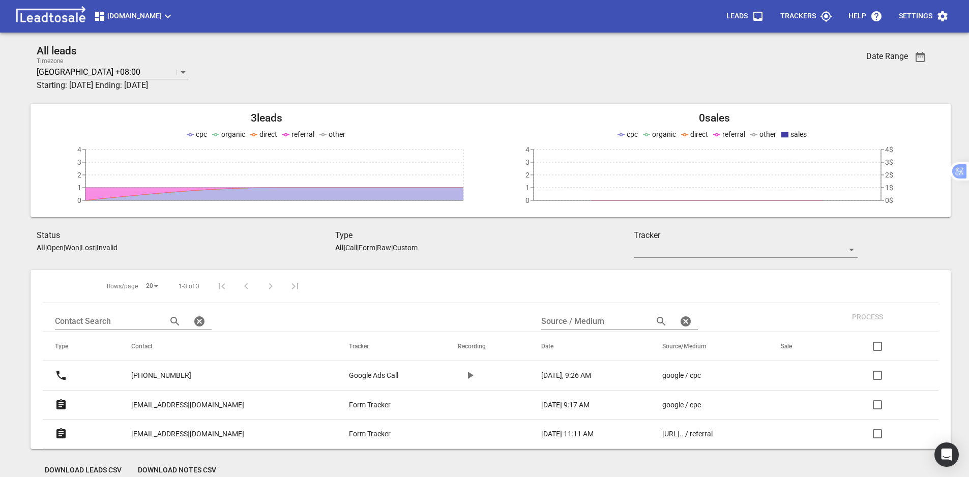
click at [789, 18] on p "Trackers" at bounding box center [798, 16] width 36 height 10
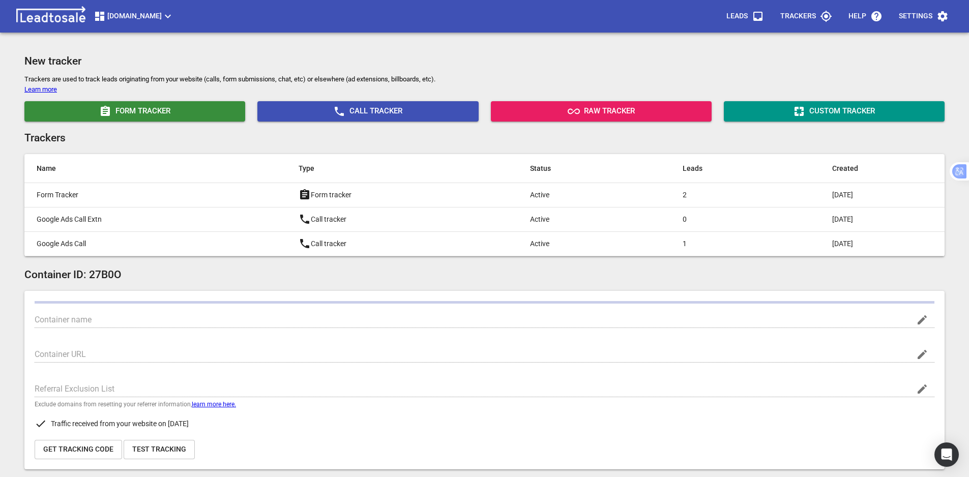
type input "Digger-hire.co.nz"
type input "https://www.digger-hire.co.nz/"
type input "G-4R1YPTHZ8L"
type input "j-4o9JslTNC1vDsHKcXIkQ"
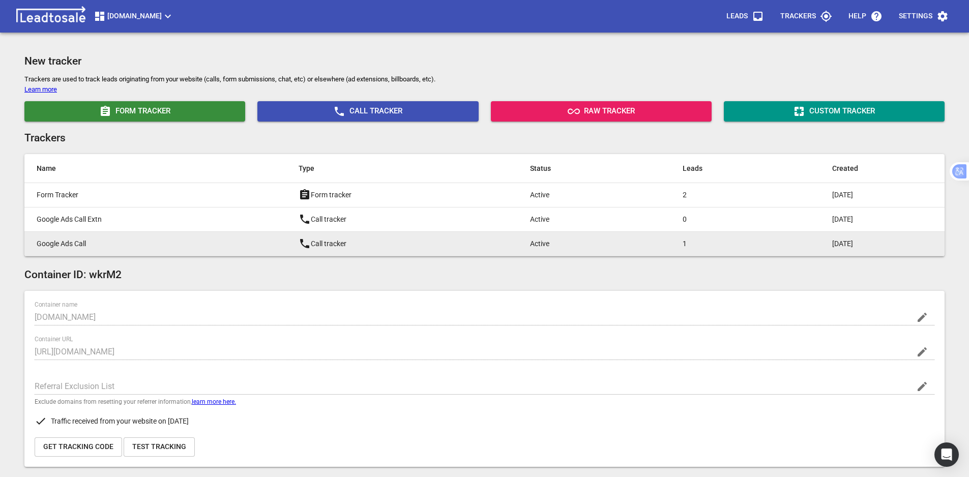
click at [126, 248] on p "Google Ads Call" at bounding box center [147, 244] width 221 height 11
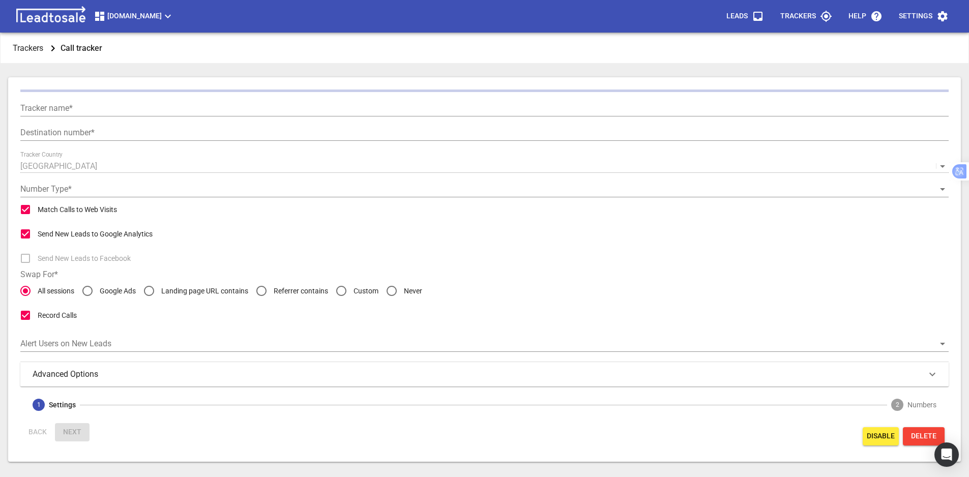
type input "Google Ads Call"
type input "+64225027318"
radio input "false"
radio input "true"
type input "Call from Google Ads"
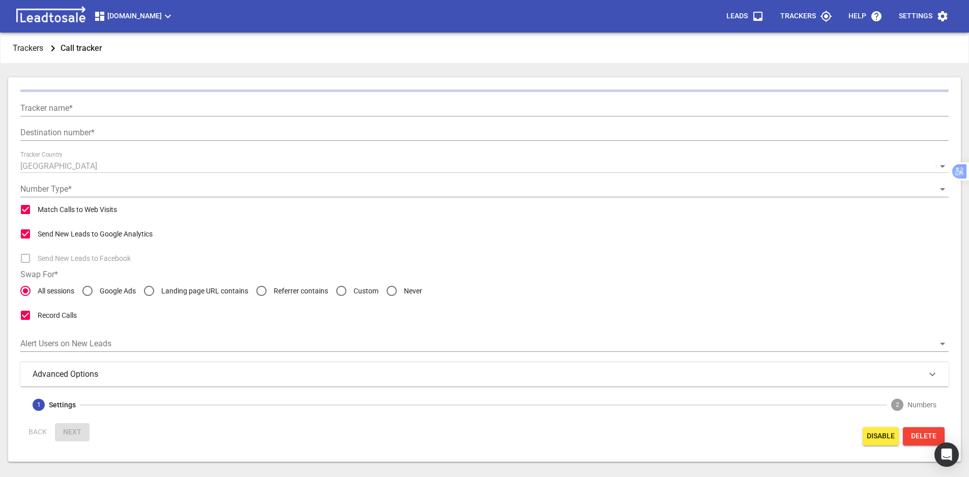
type input "5"
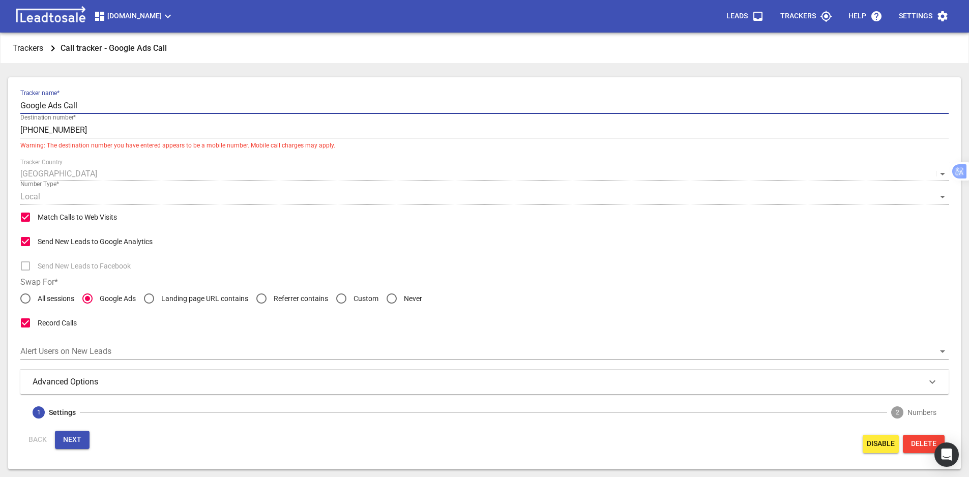
drag, startPoint x: 101, startPoint y: 110, endPoint x: 0, endPoint y: 115, distance: 100.9
click at [0, 115] on html "Digger-hire.co.nz Leads Trackers Help Settings Trackers Call tracker - Google A…" at bounding box center [484, 238] width 969 height 477
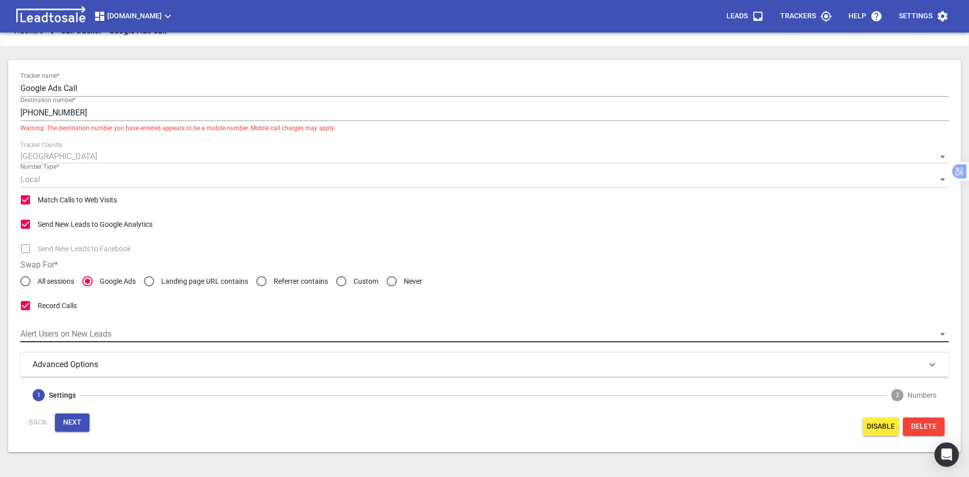
scroll to position [33, 0]
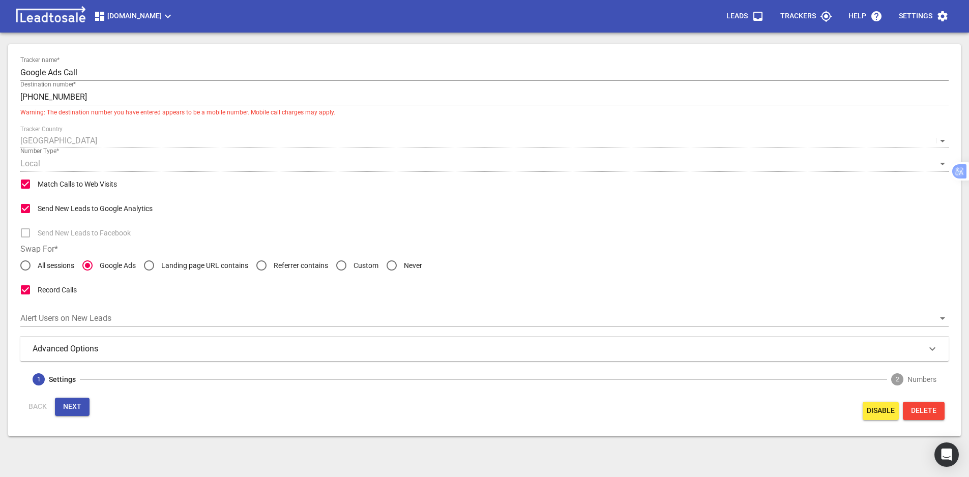
click at [148, 358] on div "Advanced Options" at bounding box center [484, 349] width 928 height 24
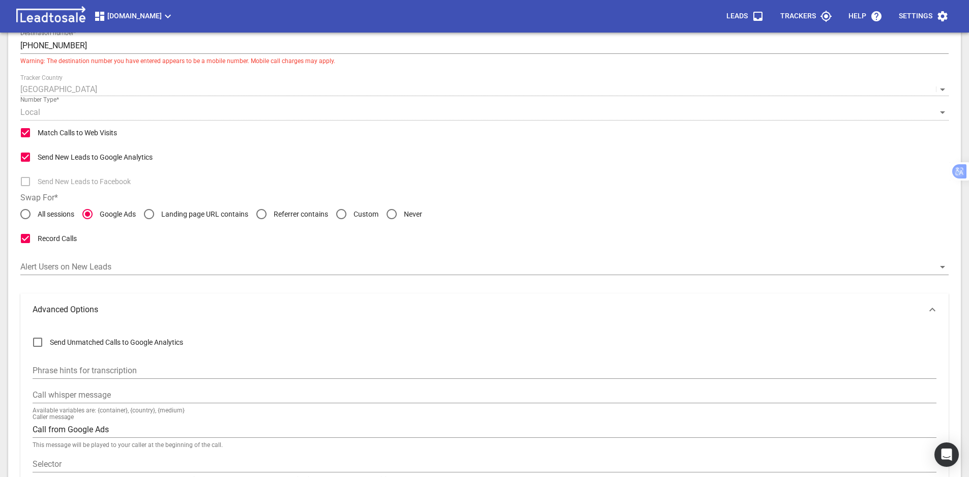
scroll to position [237, 0]
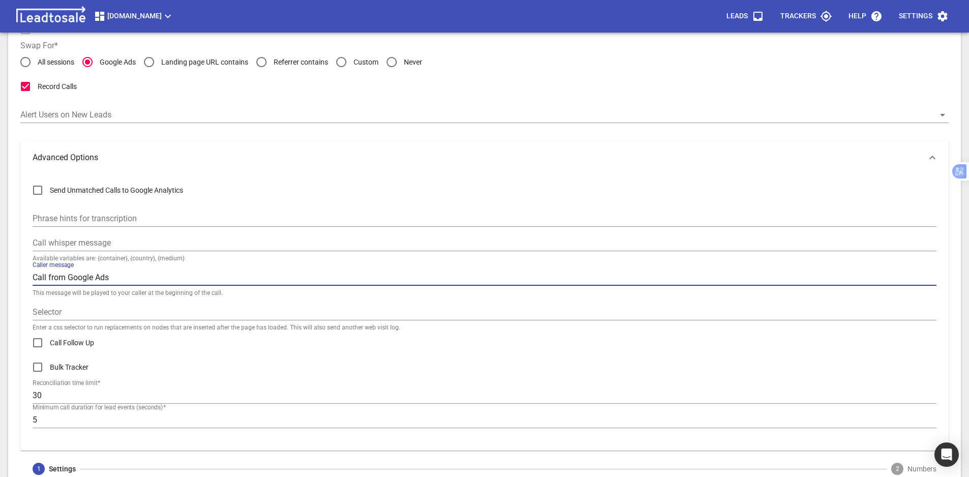
drag, startPoint x: 154, startPoint y: 284, endPoint x: 25, endPoint y: 276, distance: 129.0
click at [25, 276] on div "Send Unmatched Calls to Google Analytics Phrase hints for transcription Call wh…" at bounding box center [484, 312] width 928 height 277
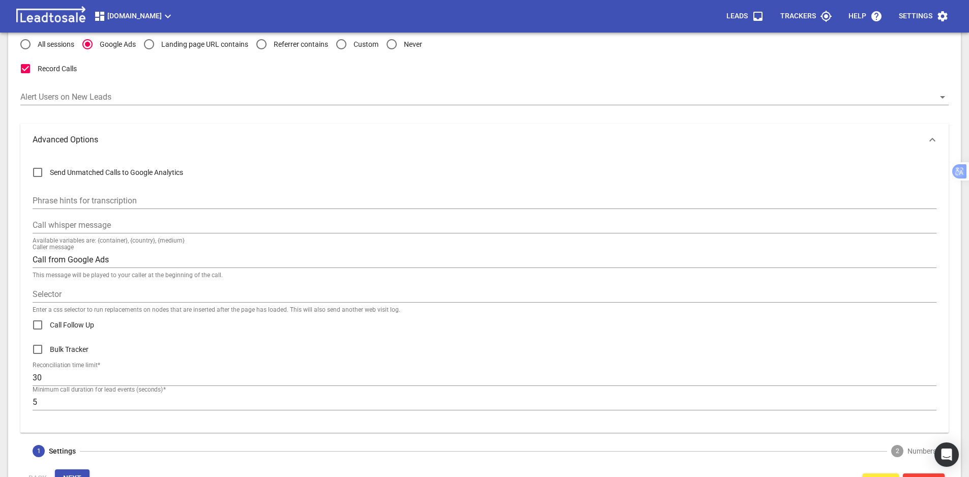
scroll to position [289, 0]
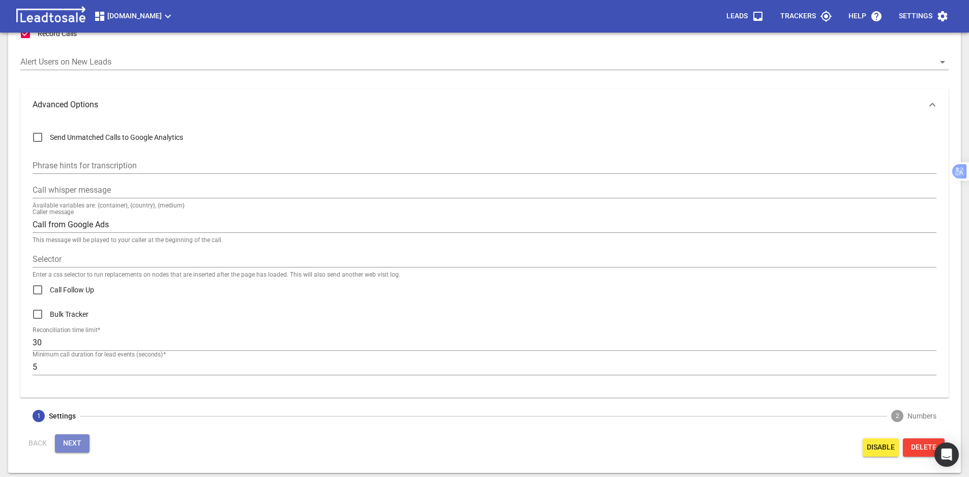
click at [75, 447] on span "Next" at bounding box center [72, 444] width 18 height 10
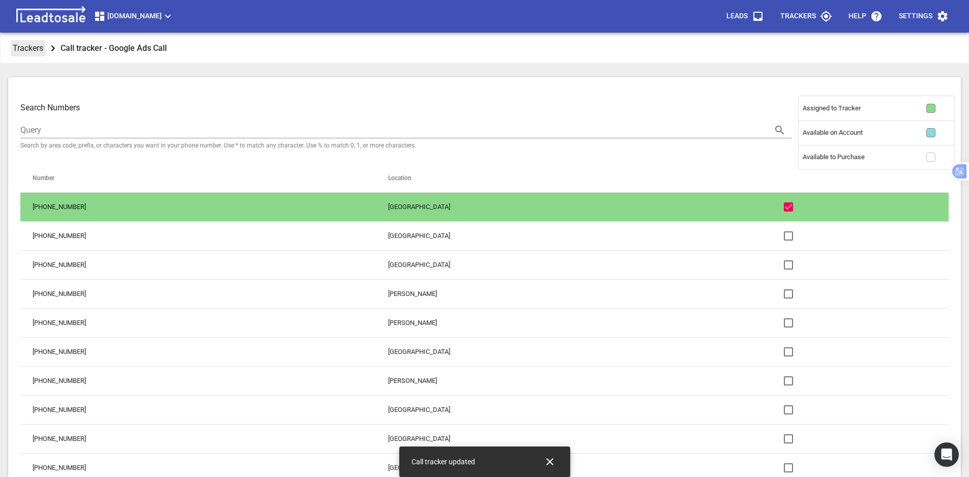
click at [20, 47] on p "Trackers" at bounding box center [28, 48] width 31 height 12
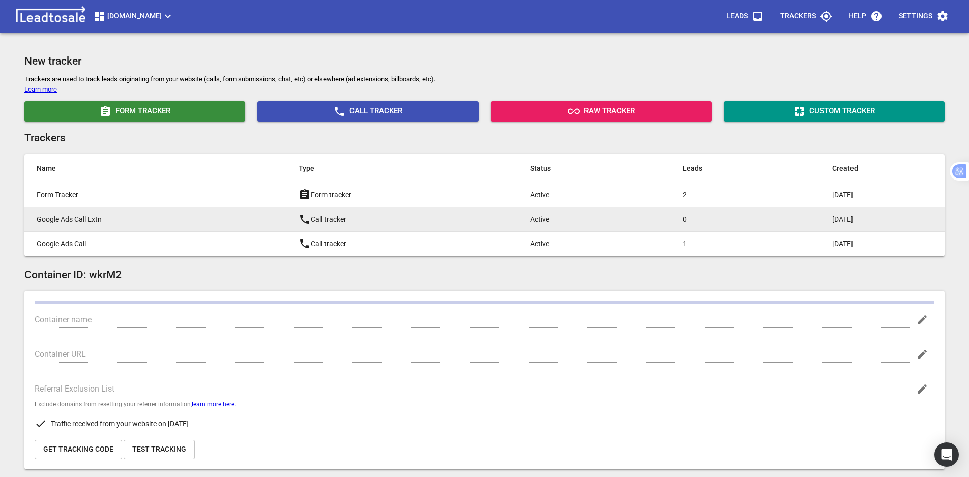
type input "Digger-hire.co.nz"
type input "https://www.digger-hire.co.nz/"
type input "G-4R1YPTHZ8L"
type input "j-4o9JslTNC1vDsHKcXIkQ"
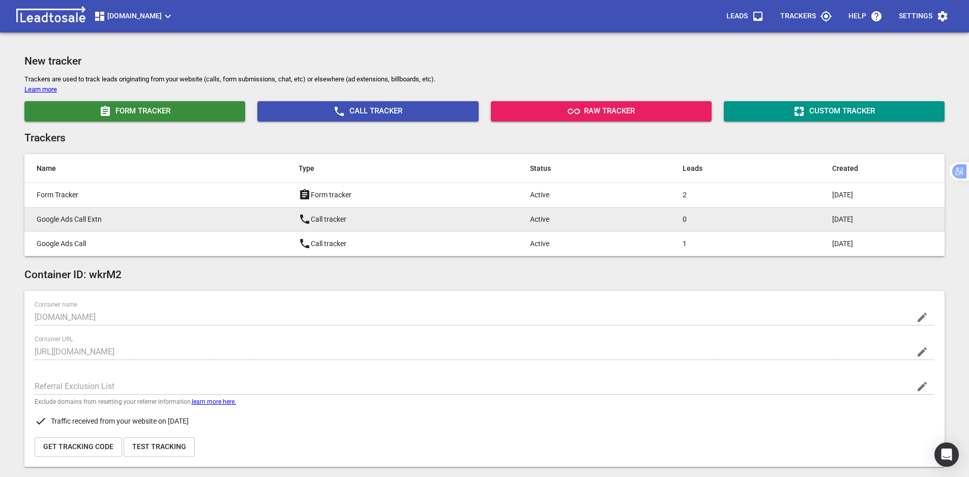
click at [135, 223] on p "Google Ads Call Extn" at bounding box center [147, 219] width 221 height 11
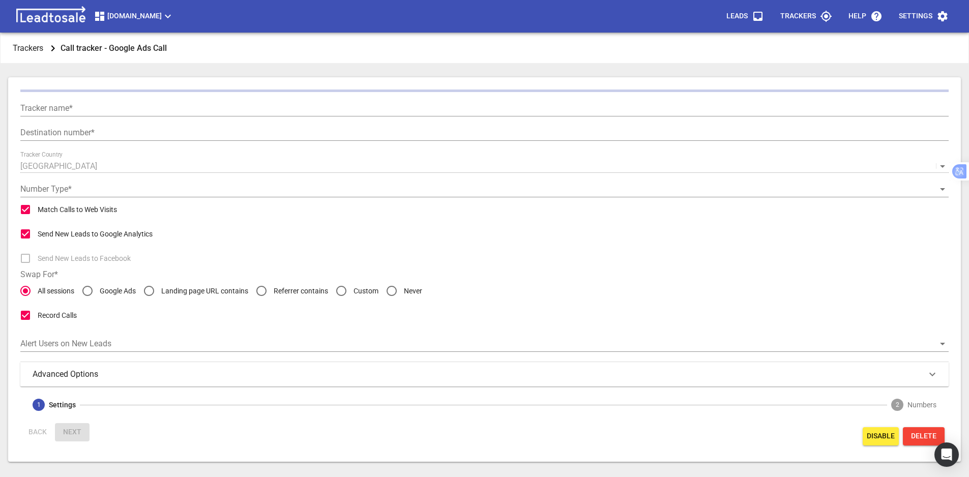
type input "Google Ads Call Extn"
type input "+64225027318"
checkbox input "false"
type input "Call from Google Ads"
type input "5"
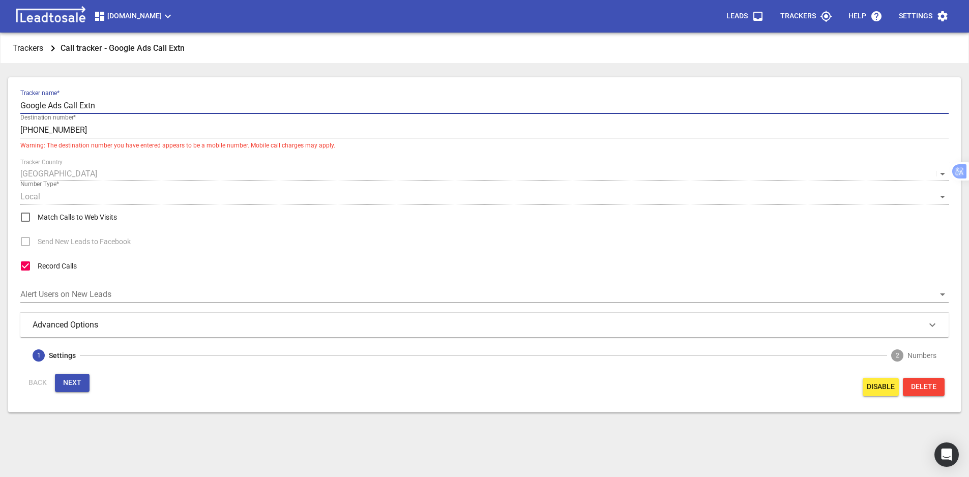
drag, startPoint x: 109, startPoint y: 104, endPoint x: 0, endPoint y: 105, distance: 108.9
click at [0, 105] on html "Digger-hire.co.nz Leads Trackers Help Settings Trackers Call tracker - Google A…" at bounding box center [484, 238] width 969 height 477
click at [117, 326] on div "Advanced Options" at bounding box center [485, 325] width 904 height 12
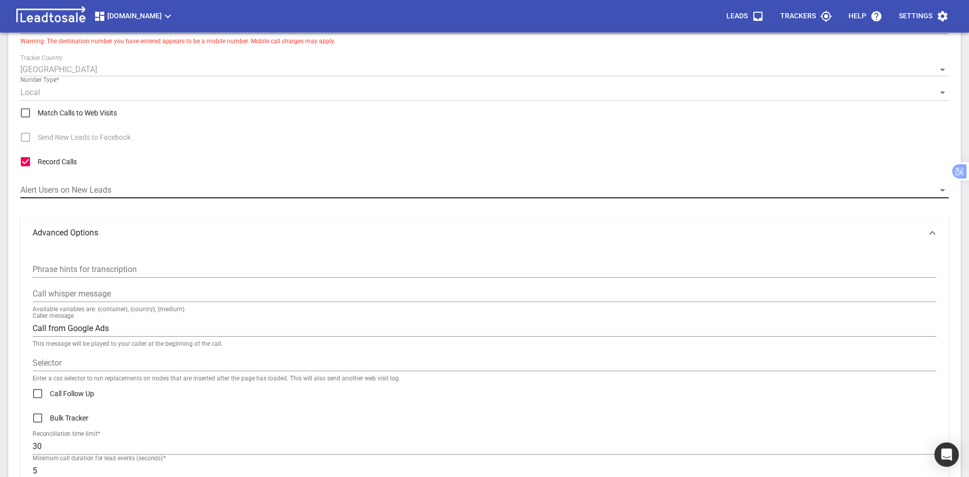
scroll to position [204, 0]
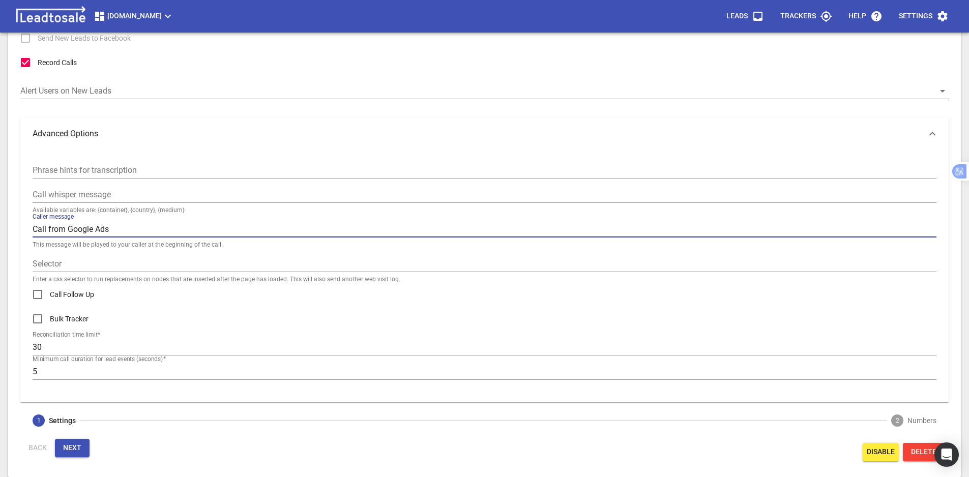
drag, startPoint x: 108, startPoint y: 230, endPoint x: 15, endPoint y: 226, distance: 92.7
click at [15, 226] on div "Tracker name  * Google Ads Call Extn Destination number  * +64225027318 Warning…" at bounding box center [484, 176] width 953 height 604
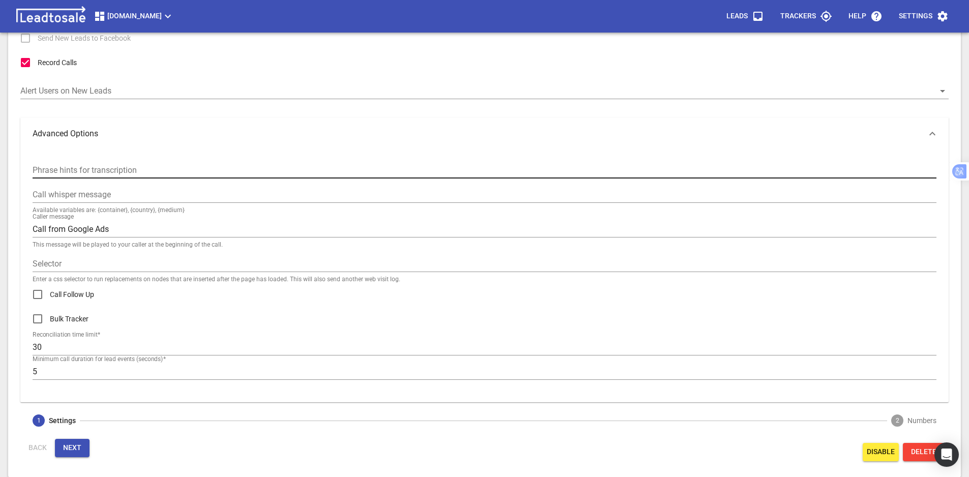
scroll to position [0, 0]
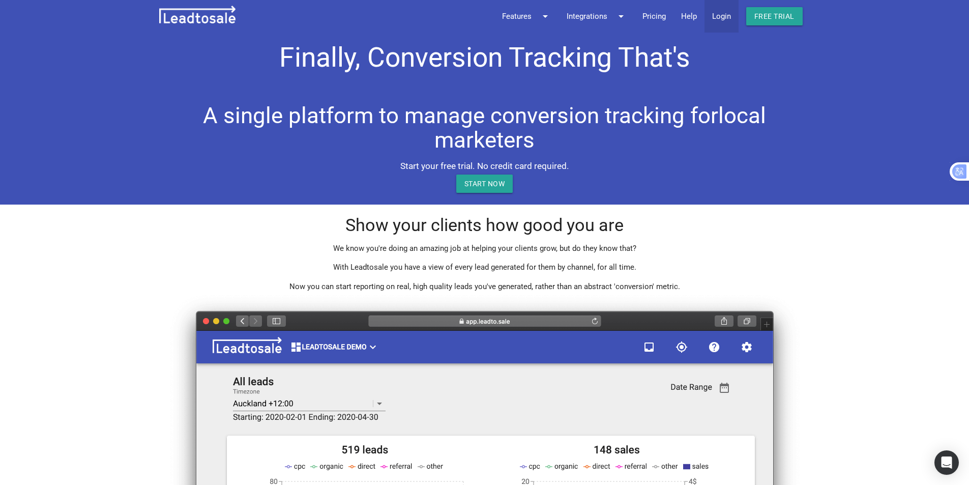
click at [730, 16] on link "Login" at bounding box center [722, 16] width 34 height 33
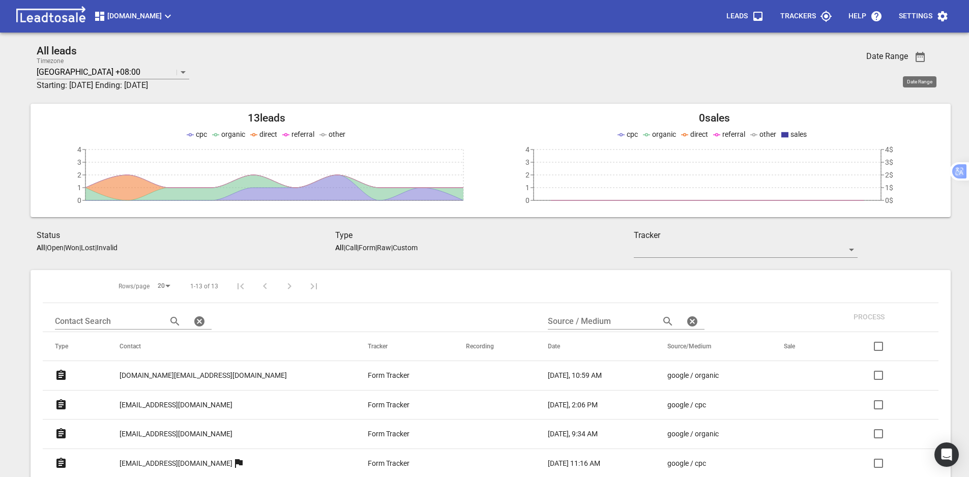
click at [919, 62] on icon "button" at bounding box center [920, 57] width 9 height 10
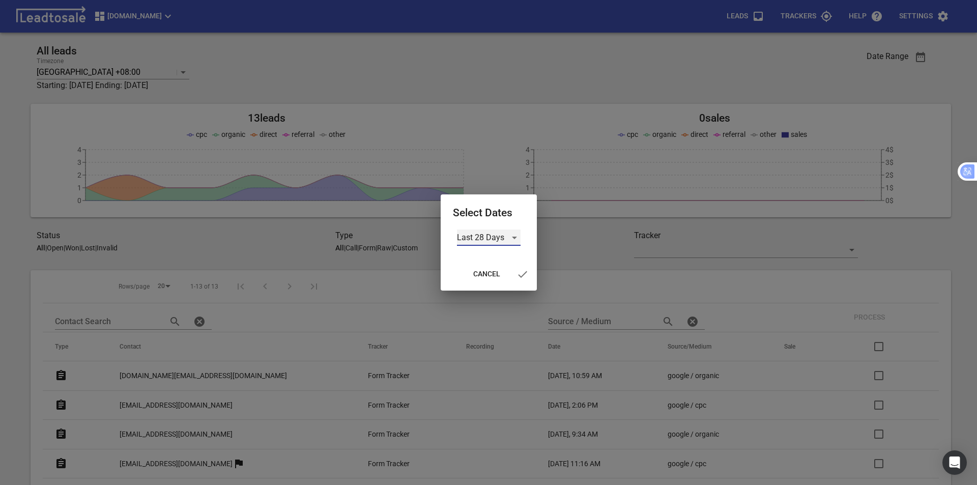
click at [505, 237] on div "Last 28 Days" at bounding box center [489, 237] width 64 height 16
click at [488, 310] on li "Custom" at bounding box center [489, 311] width 64 height 24
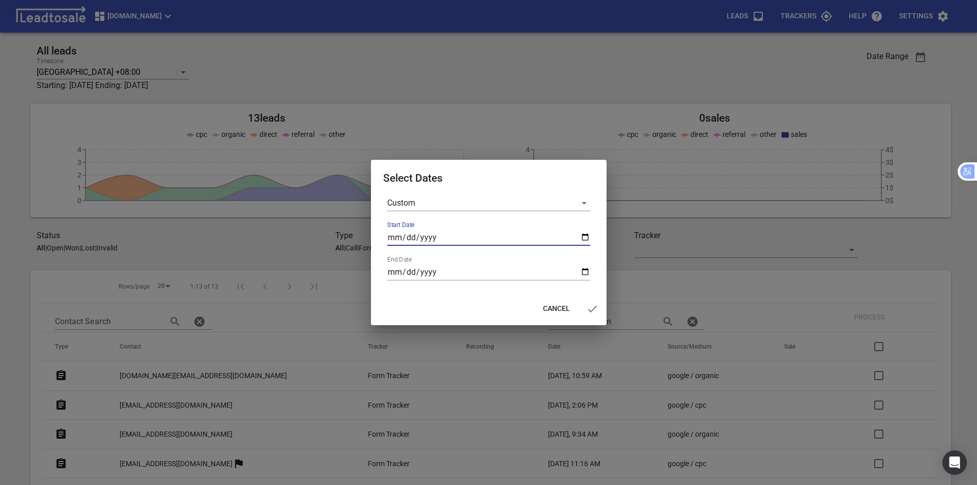
click at [581, 237] on input "Start Date" at bounding box center [488, 237] width 203 height 16
type input "[DATE]"
click at [588, 270] on input "End Date" at bounding box center [488, 272] width 203 height 16
type input "[DATE]"
click at [584, 309] on span "button" at bounding box center [592, 309] width 24 height 12
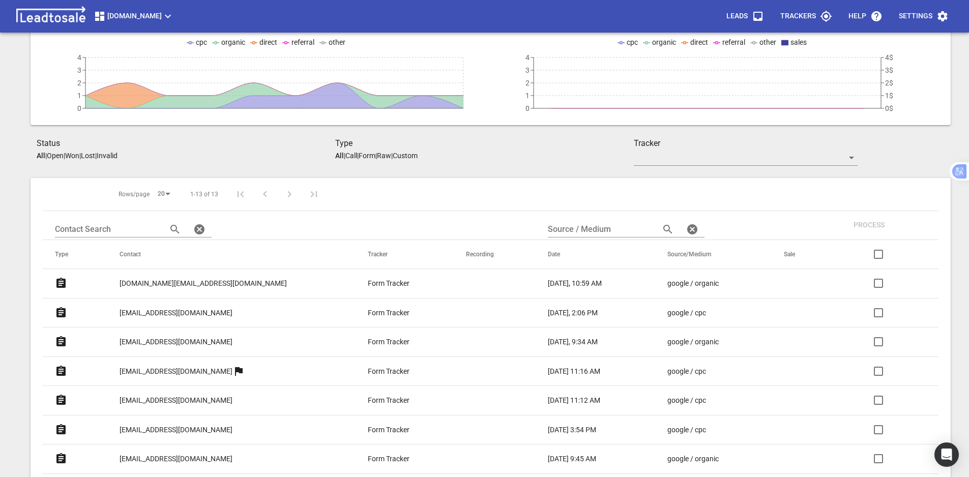
scroll to position [2, 0]
